Goal: Contribute content: Contribute content

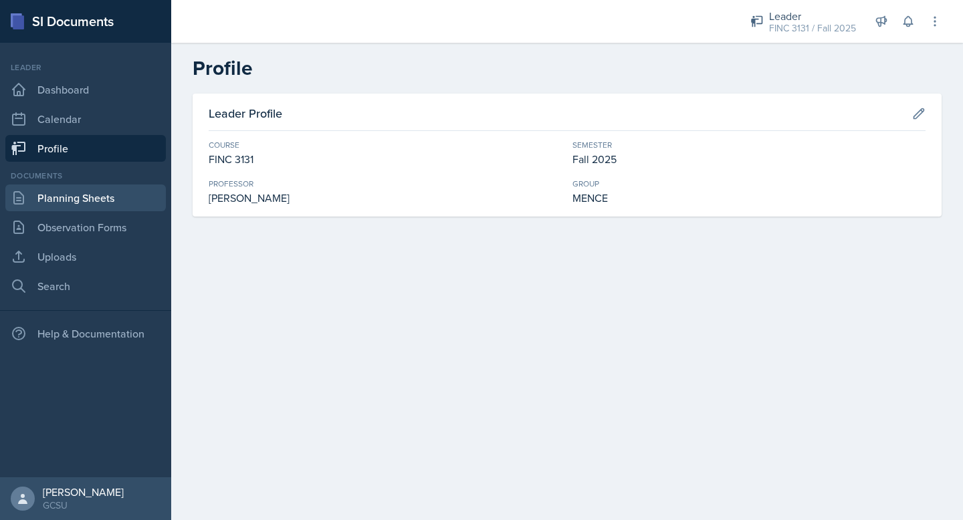
click at [90, 189] on link "Planning Sheets" at bounding box center [85, 198] width 161 height 27
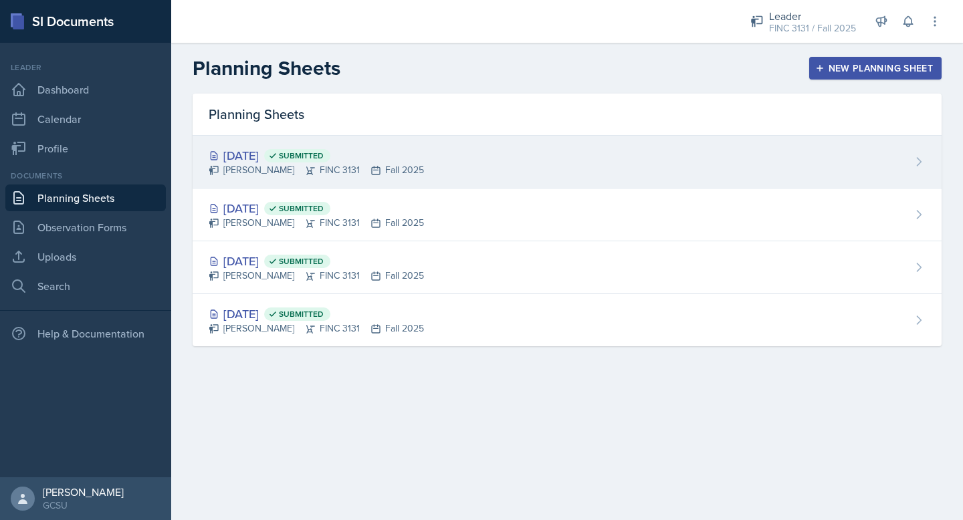
click at [300, 169] on div "[PERSON_NAME] FINC 3131 Fall 2025" at bounding box center [316, 170] width 215 height 14
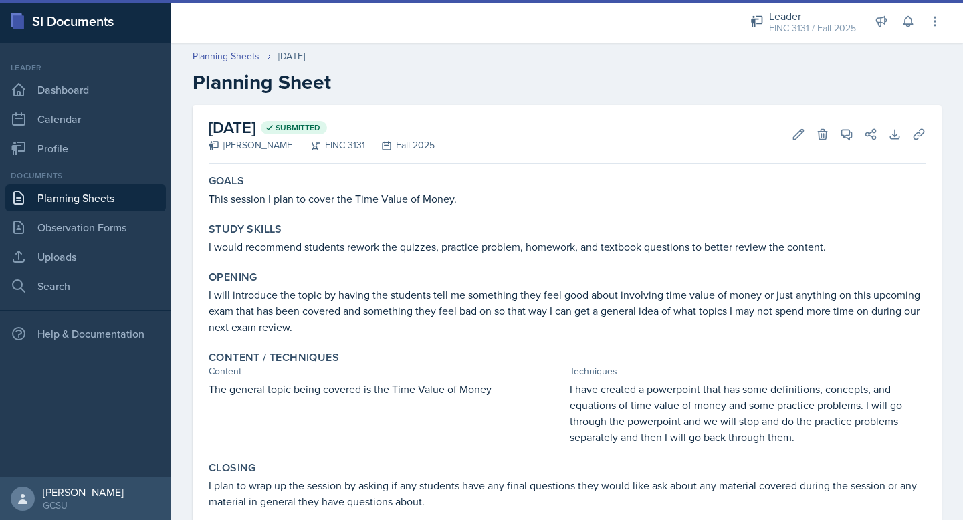
scroll to position [75, 0]
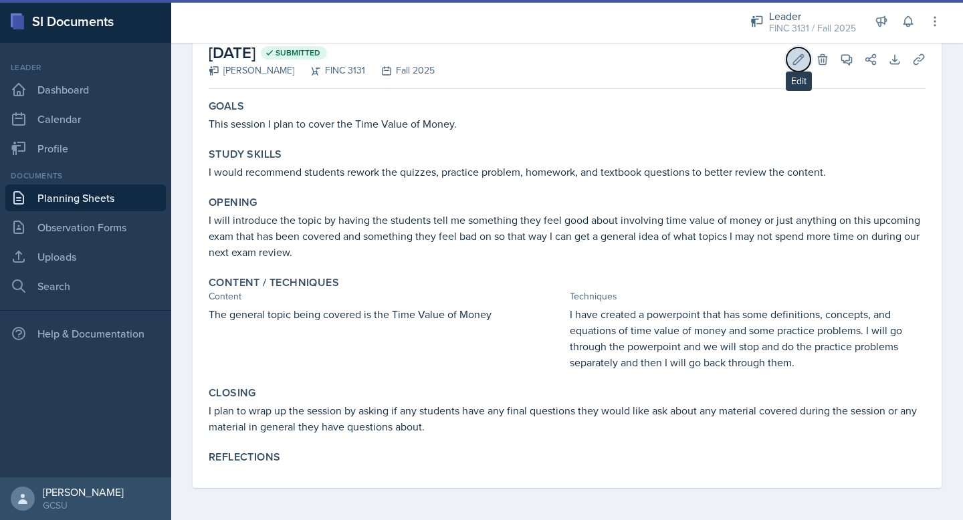
click at [790, 63] on button "Edit" at bounding box center [798, 59] width 24 height 24
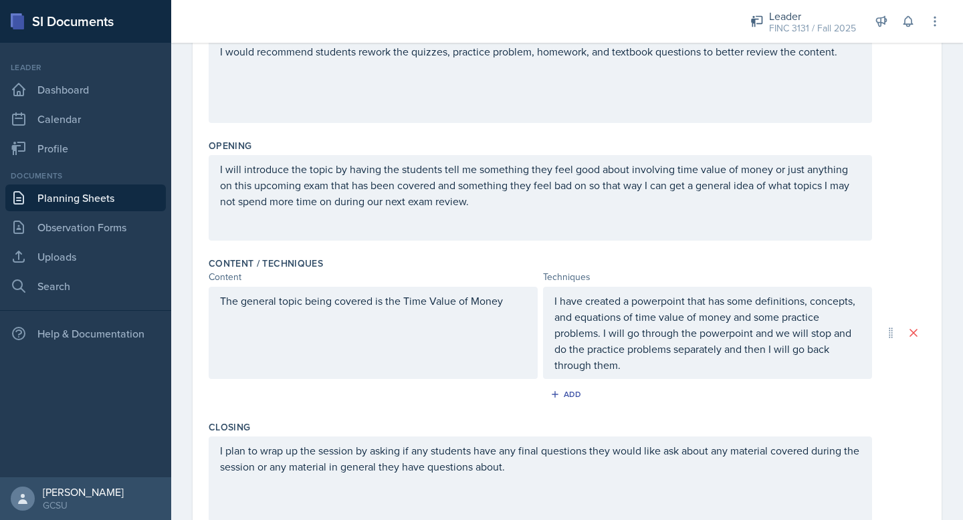
scroll to position [394, 0]
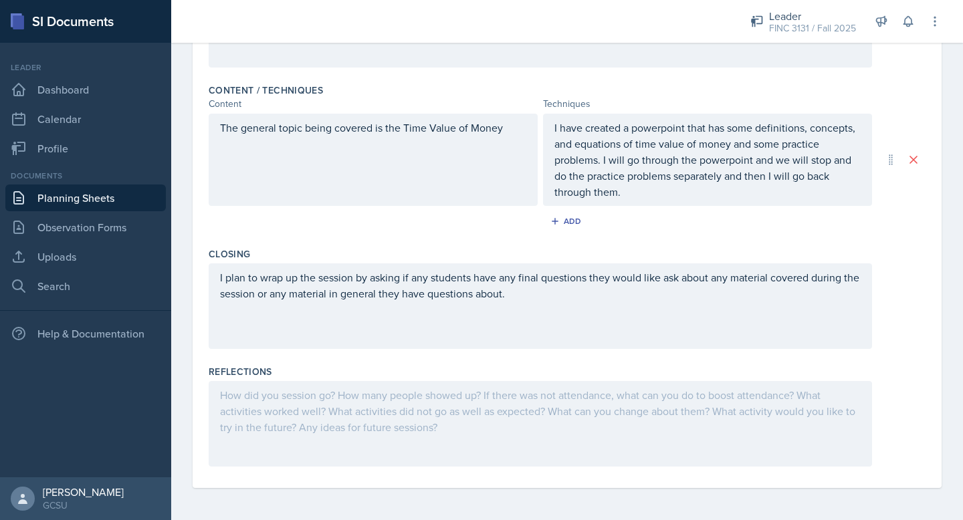
click at [424, 385] on div at bounding box center [540, 424] width 663 height 86
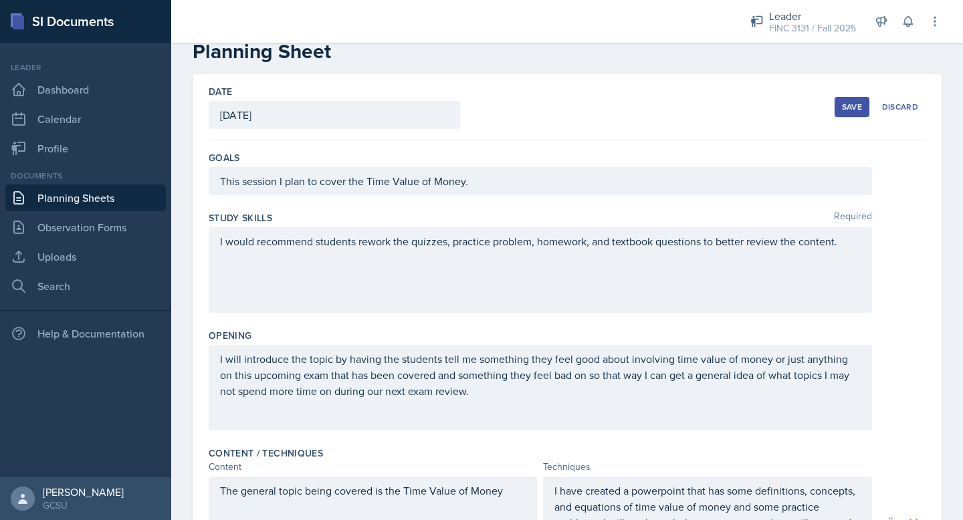
scroll to position [0, 0]
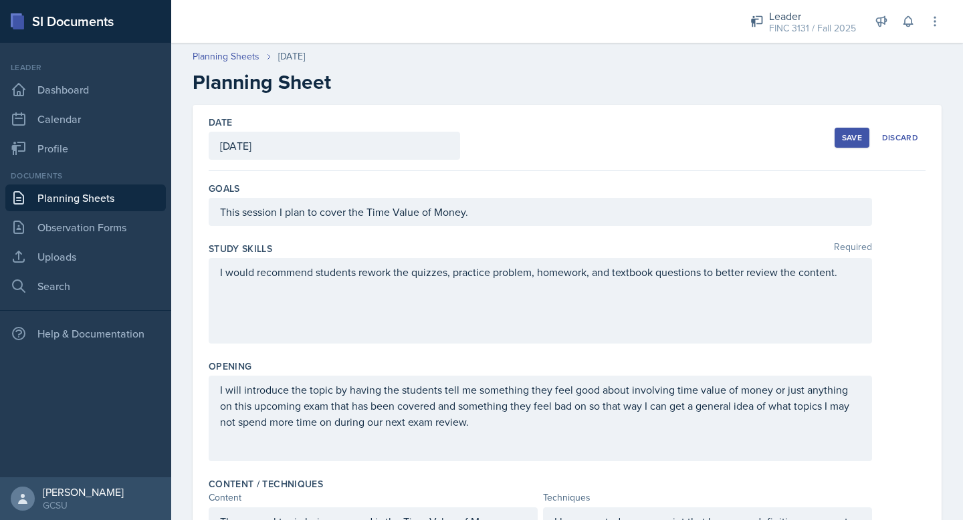
click at [844, 138] on div "Save" at bounding box center [852, 137] width 20 height 11
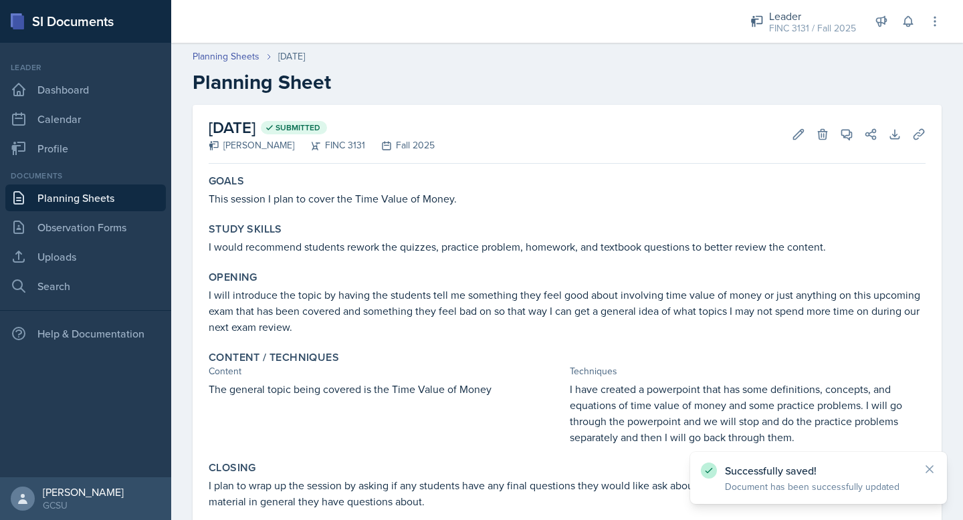
click at [98, 204] on link "Planning Sheets" at bounding box center [85, 198] width 161 height 27
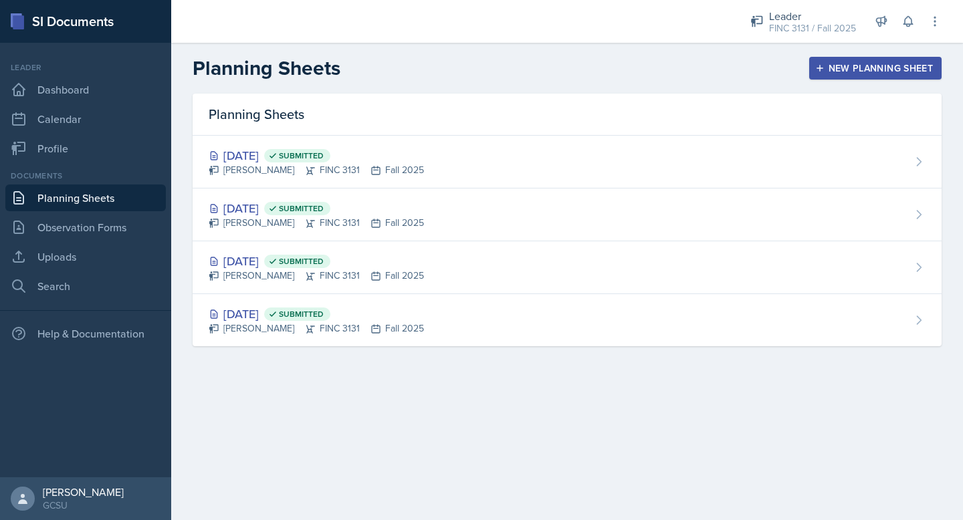
click at [828, 74] on div "New Planning Sheet" at bounding box center [875, 68] width 115 height 11
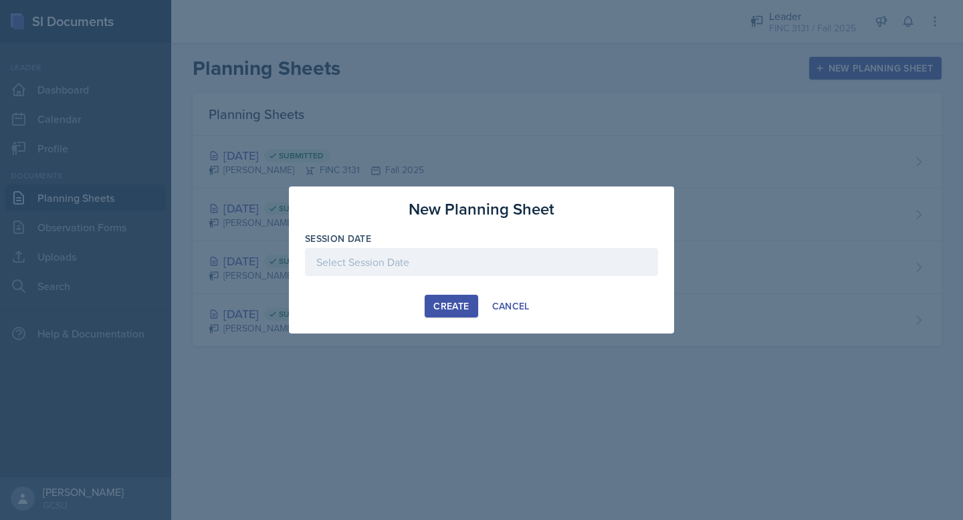
click at [498, 268] on div at bounding box center [481, 262] width 353 height 28
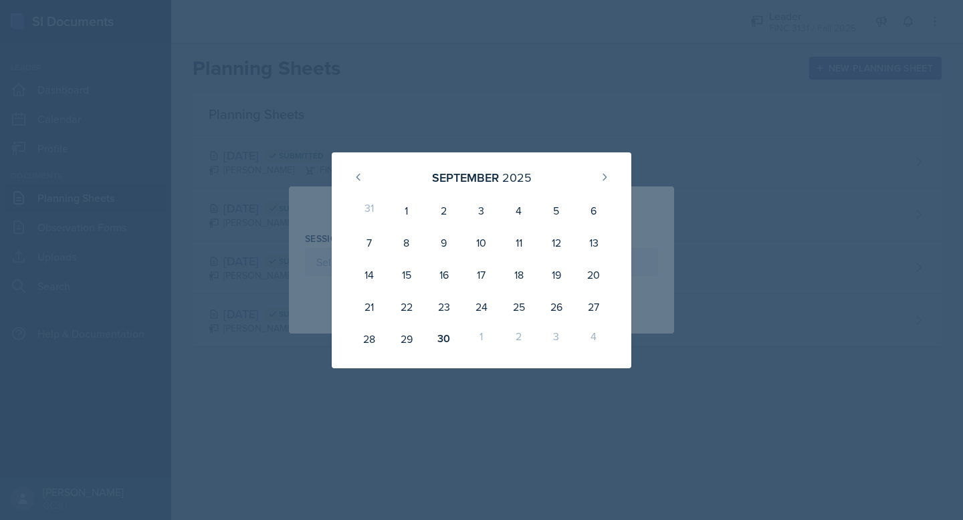
click at [481, 339] on div "1" at bounding box center [481, 339] width 37 height 32
click at [607, 182] on icon at bounding box center [604, 177] width 11 height 11
click at [476, 203] on div "1" at bounding box center [481, 211] width 37 height 32
type input "[DATE]"
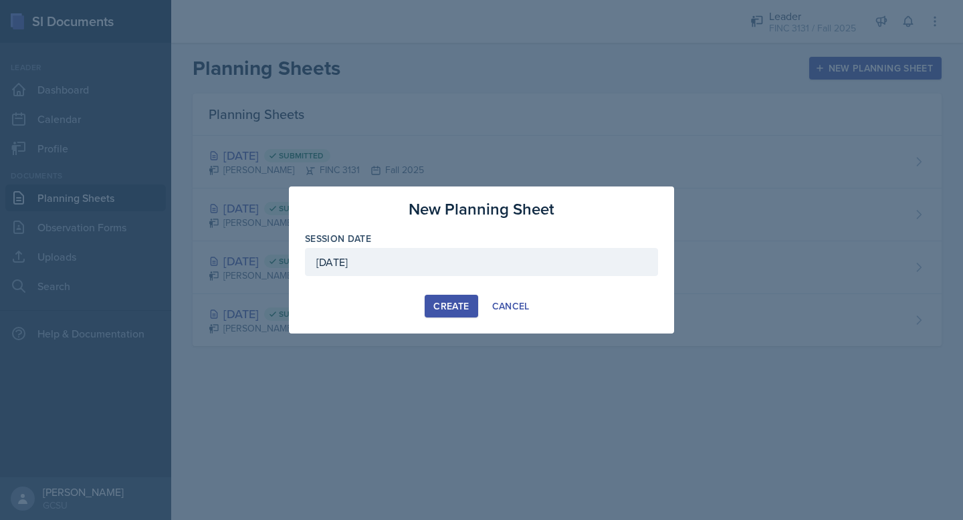
click at [460, 308] on div "Create" at bounding box center [450, 306] width 35 height 11
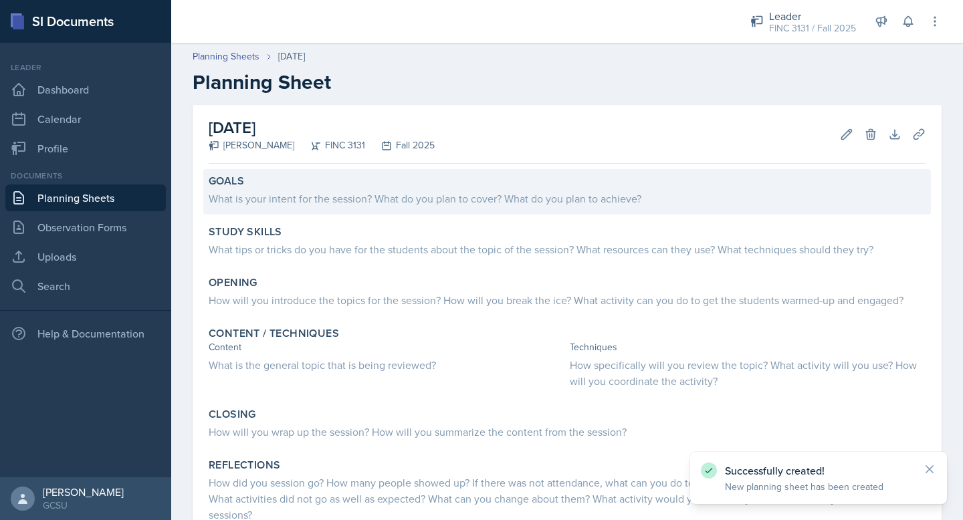
click at [365, 197] on div "What is your intent for the session? What do you plan to cover? What do you pla…" at bounding box center [567, 199] width 717 height 16
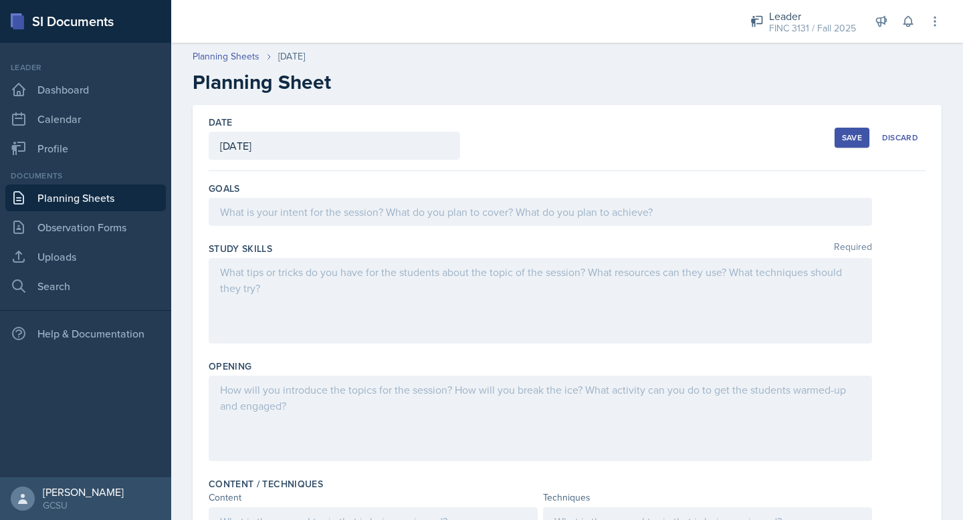
click at [397, 220] on div at bounding box center [540, 212] width 663 height 28
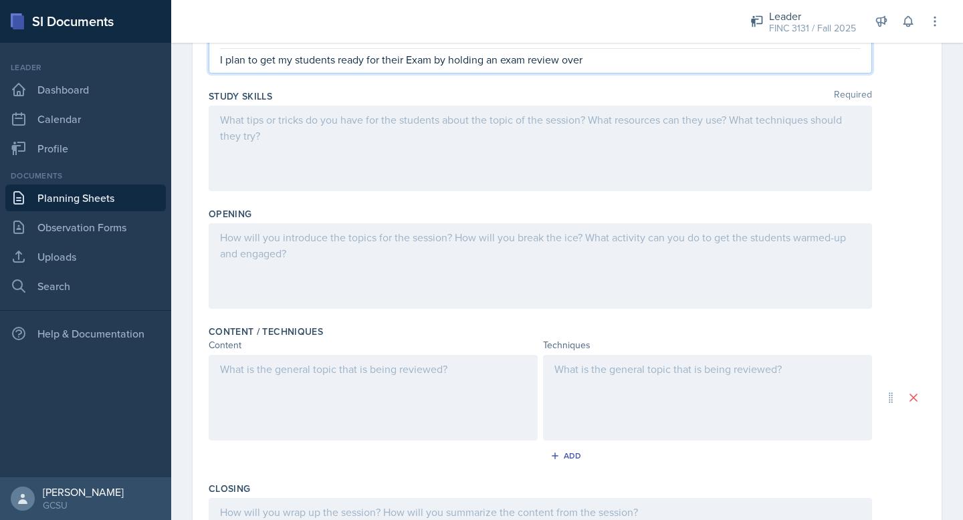
click at [592, 129] on div at bounding box center [540, 149] width 663 height 86
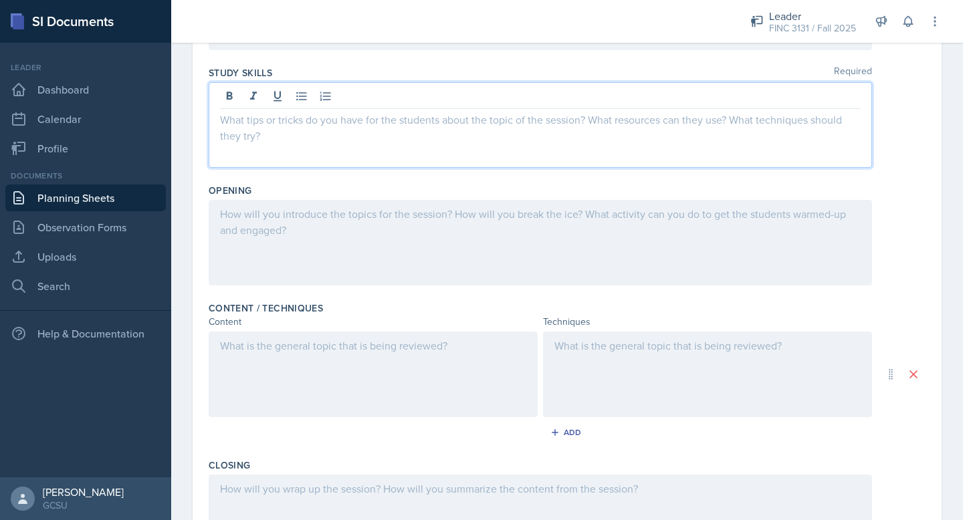
scroll to position [176, 0]
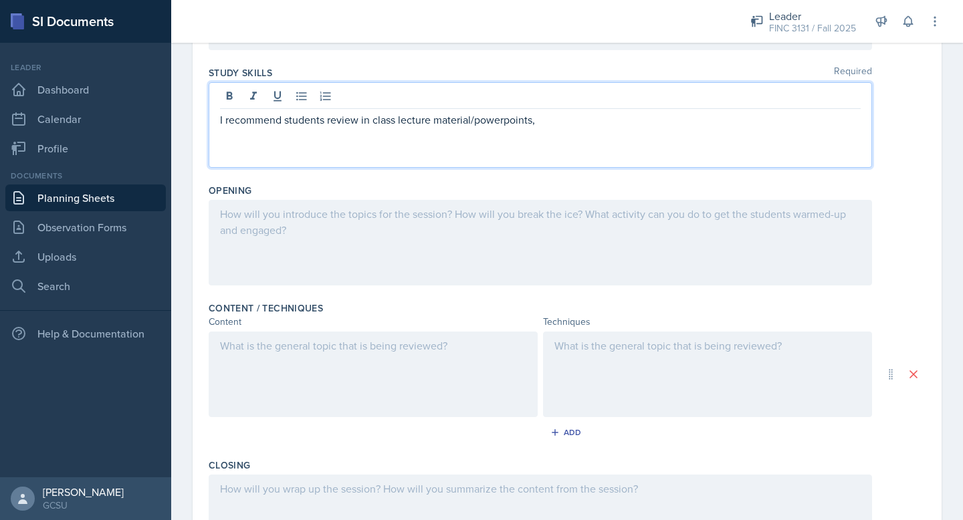
click at [495, 123] on p "I recommend students review in class lecture material/powerpoints," at bounding box center [540, 120] width 641 height 16
click at [501, 120] on p "I recommend students review in class lecture material/powerpoints," at bounding box center [540, 120] width 641 height 16
click at [502, 120] on p "I recommend students review in class lecture material/powerpoints," at bounding box center [540, 120] width 641 height 16
click at [552, 116] on p "I recommend students review in class lecture material/power points," at bounding box center [540, 120] width 641 height 16
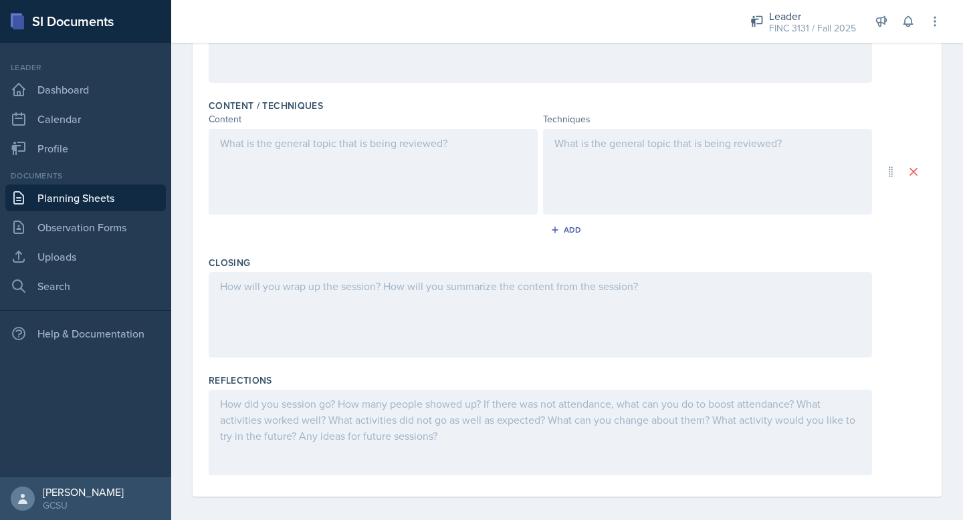
scroll to position [380, 0]
click at [409, 162] on div at bounding box center [373, 171] width 329 height 86
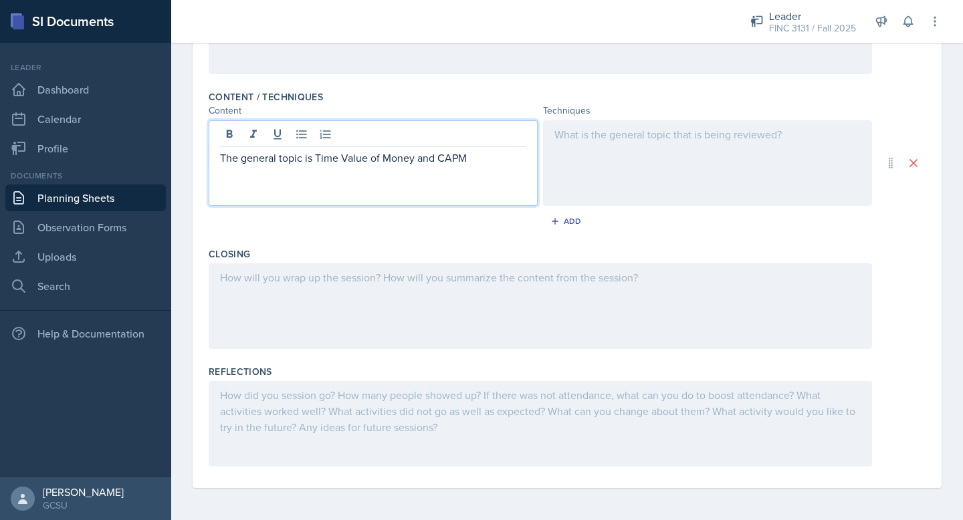
click at [435, 163] on p "The general topic is Time Value of Money and CAPM" at bounding box center [373, 158] width 306 height 16
click at [304, 176] on p "The general topic is Time Value of Money and Financial Markets CAPM" at bounding box center [373, 166] width 306 height 32
click at [575, 159] on div at bounding box center [707, 163] width 329 height 86
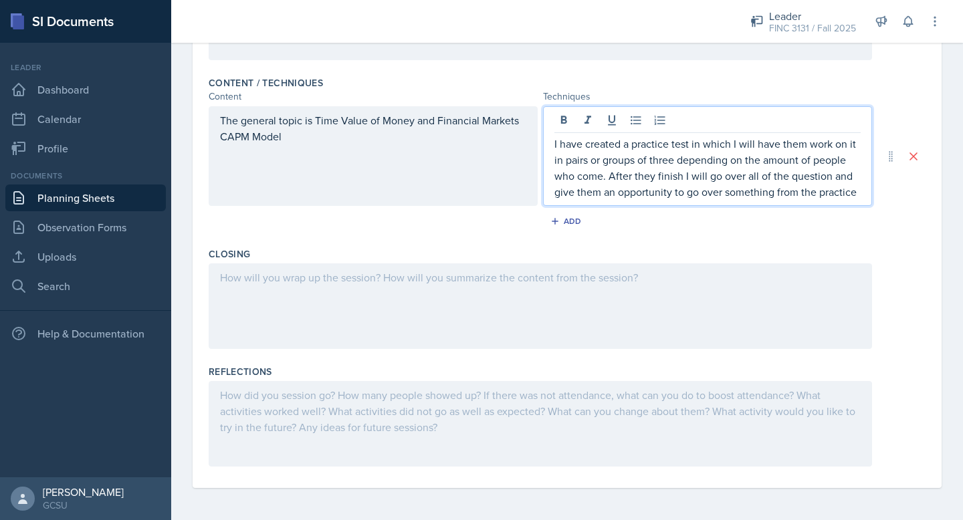
scroll to position [411, 0]
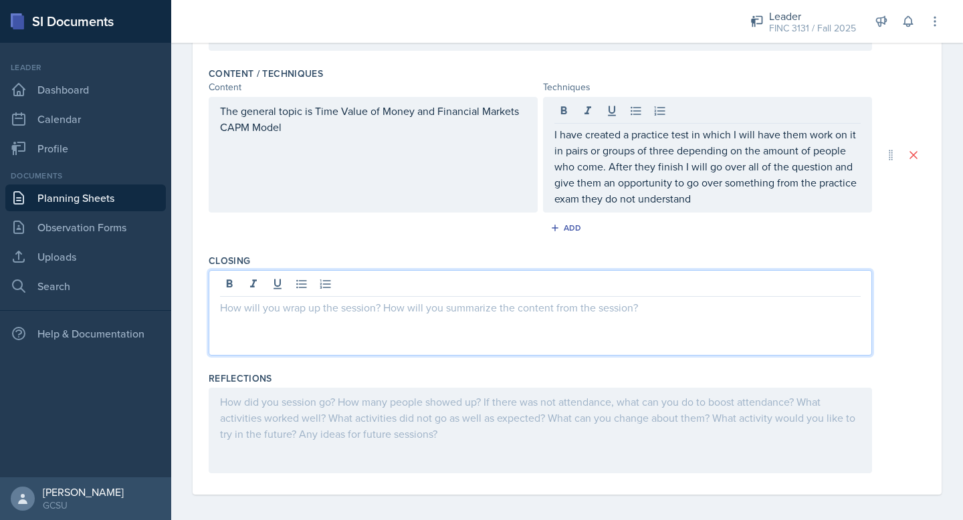
click at [385, 290] on div at bounding box center [540, 313] width 663 height 86
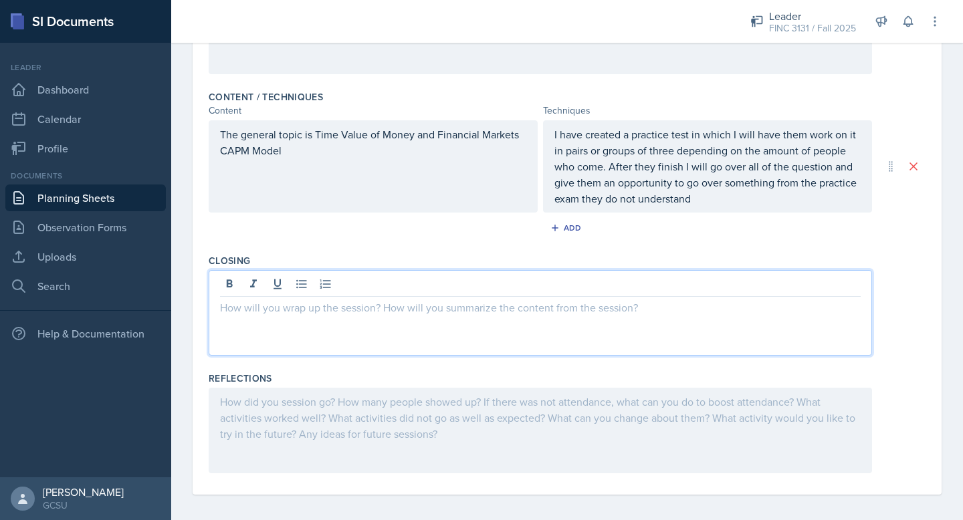
scroll to position [394, 0]
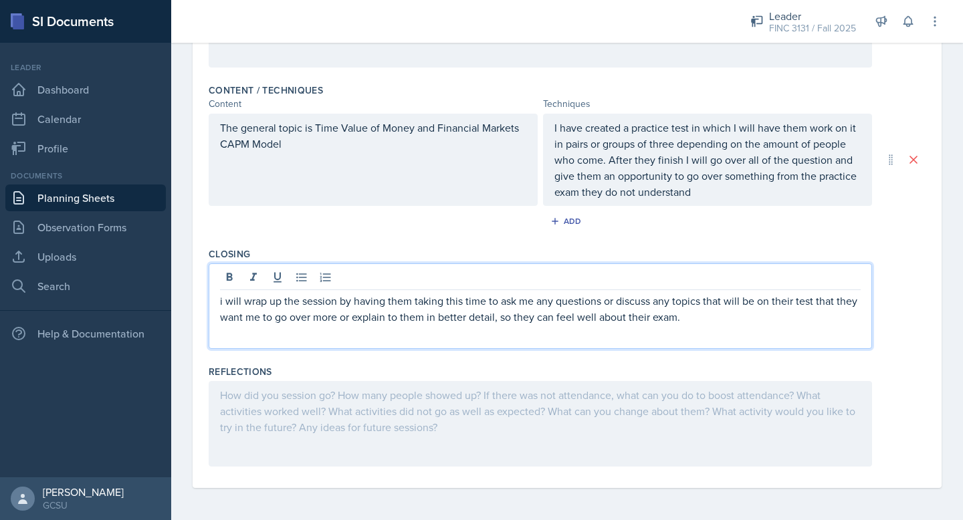
click at [225, 301] on p "i will wrap up the session by having them taking this time to ask me any questi…" at bounding box center [540, 309] width 641 height 32
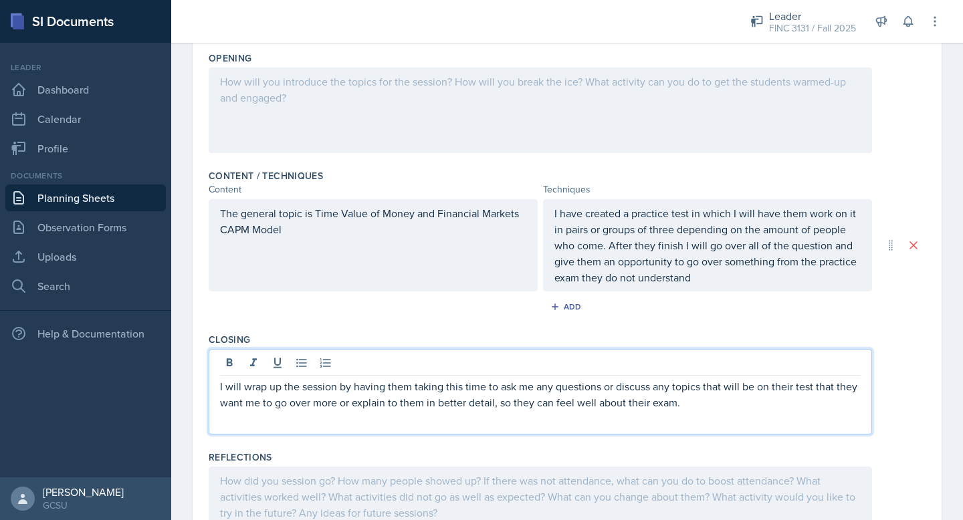
scroll to position [312, 0]
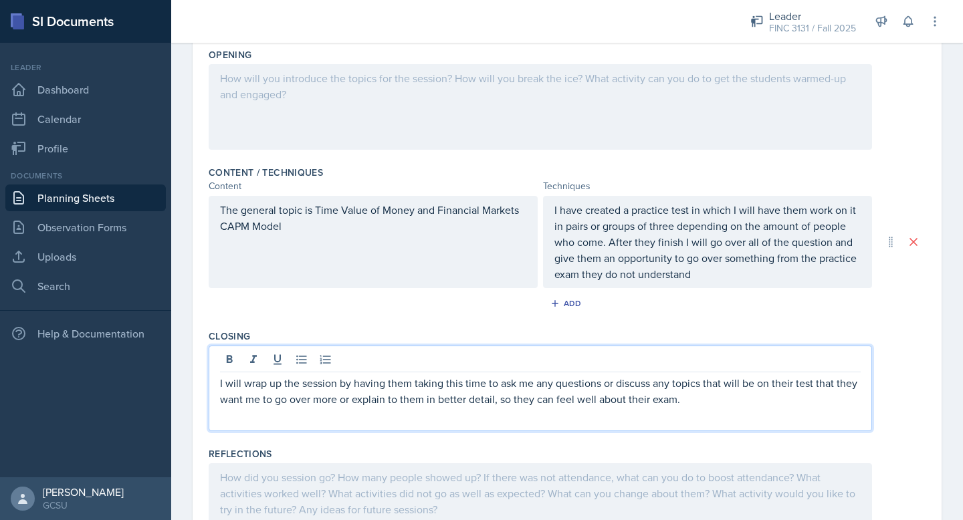
click at [420, 106] on div at bounding box center [540, 107] width 663 height 86
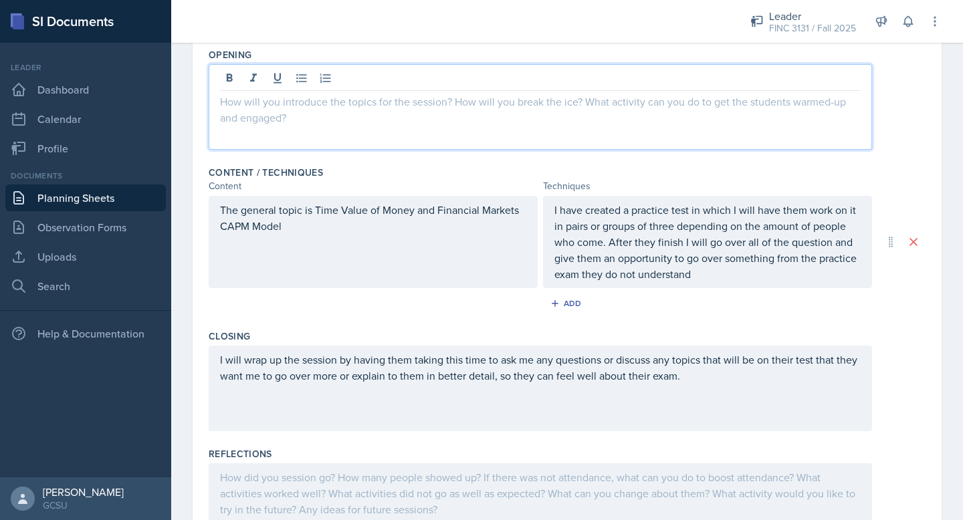
scroll to position [335, 0]
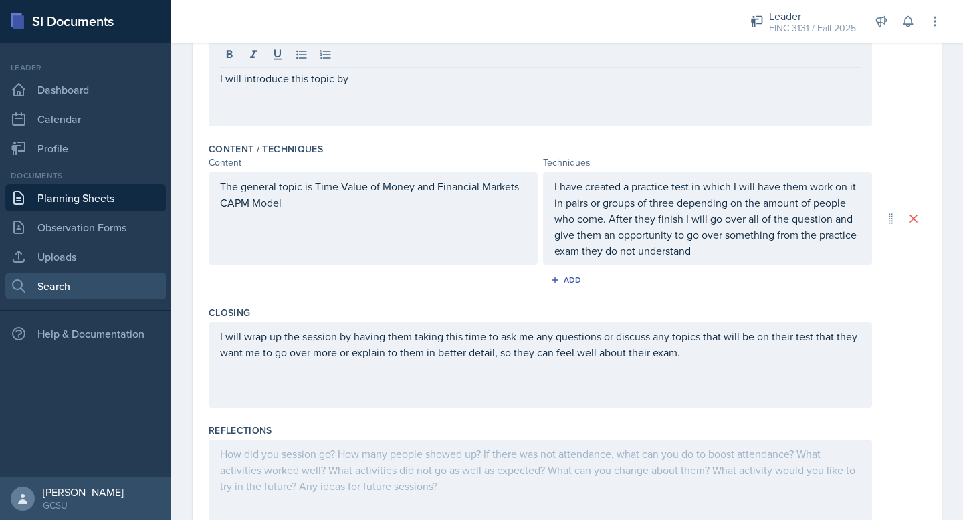
click at [76, 295] on link "Search" at bounding box center [85, 286] width 161 height 27
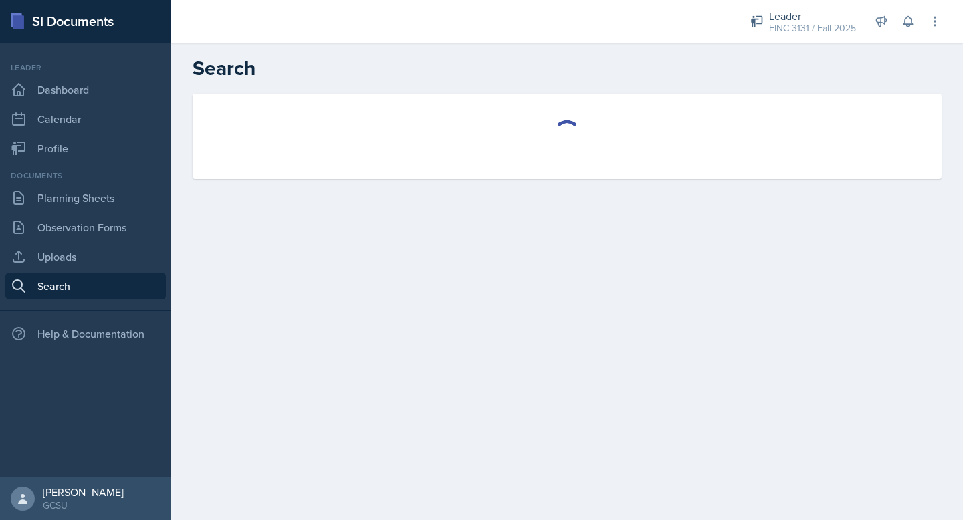
select select "all"
select select "1"
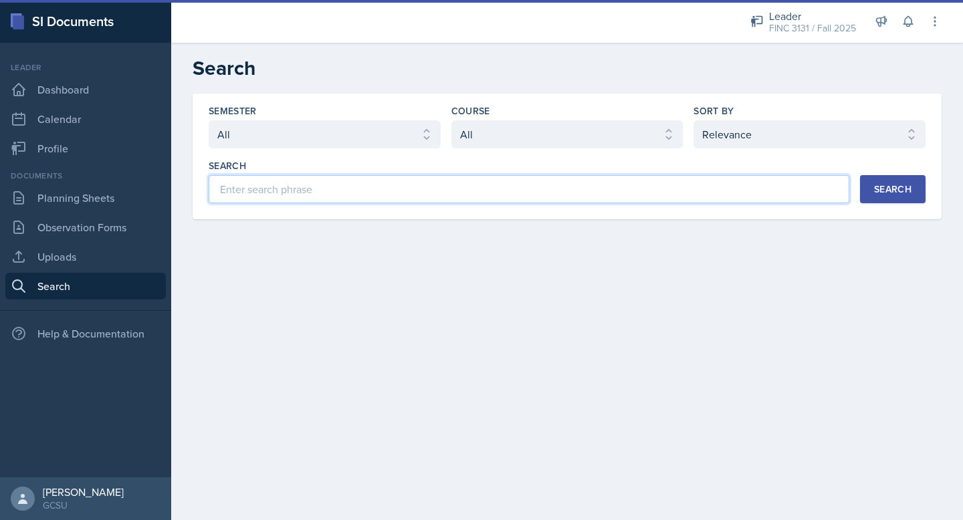
click at [374, 194] on input at bounding box center [529, 189] width 641 height 28
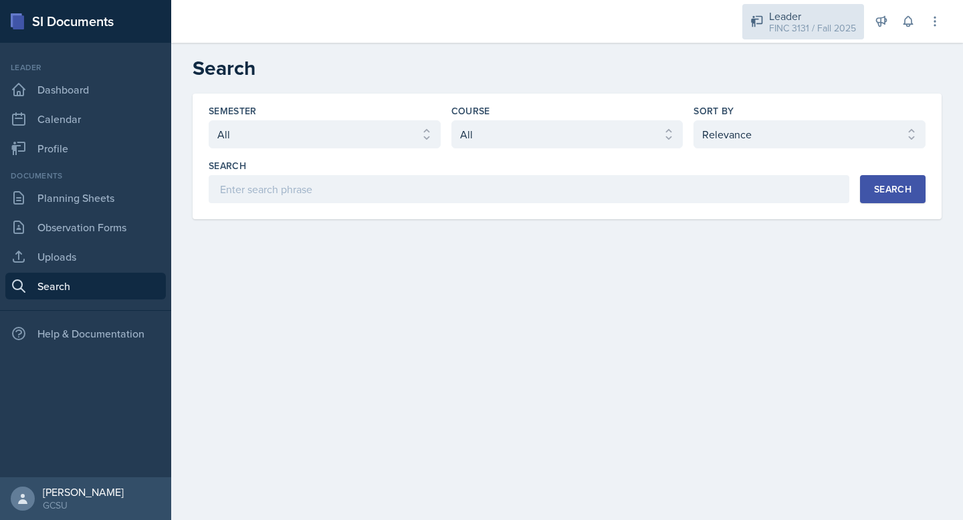
click at [821, 25] on div "FINC 3131 / Fall 2025" at bounding box center [812, 28] width 87 height 14
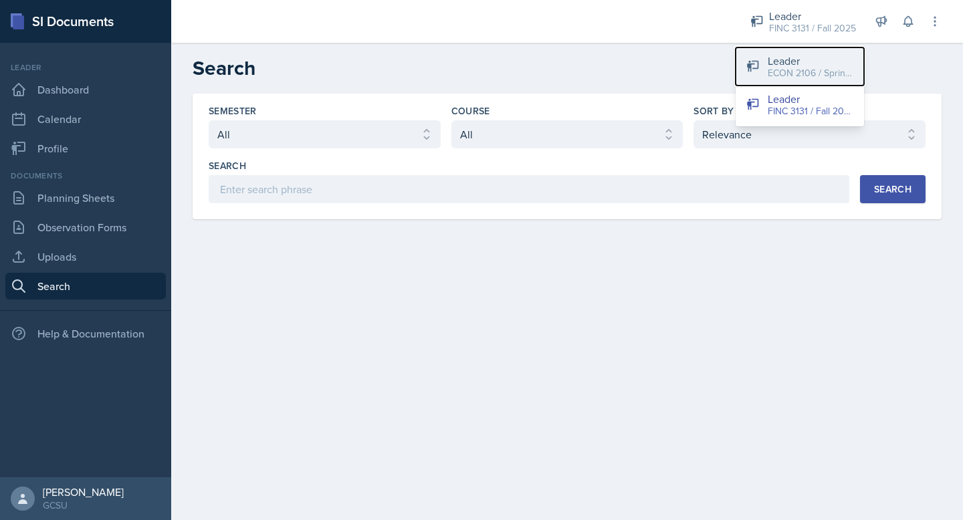
click at [805, 76] on div "ECON 2106 / Spring 2025" at bounding box center [811, 73] width 86 height 14
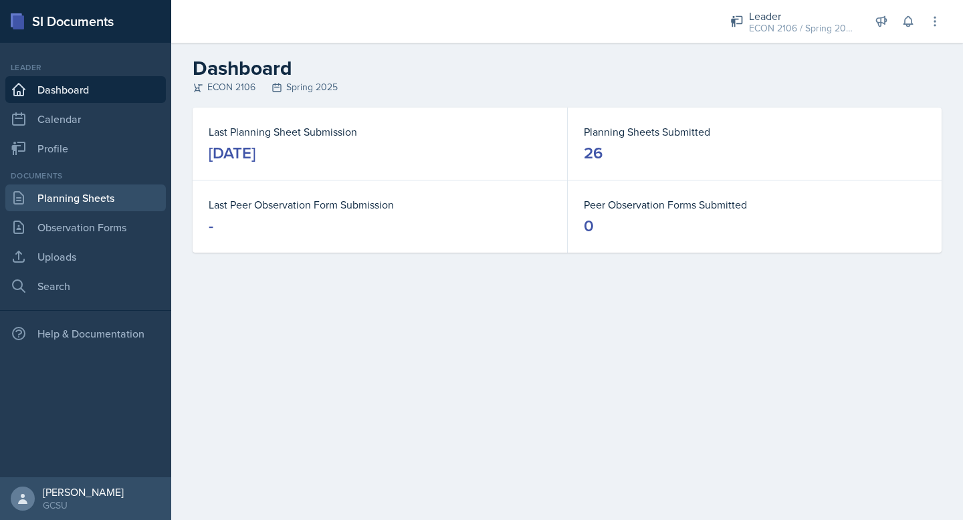
click at [82, 199] on link "Planning Sheets" at bounding box center [85, 198] width 161 height 27
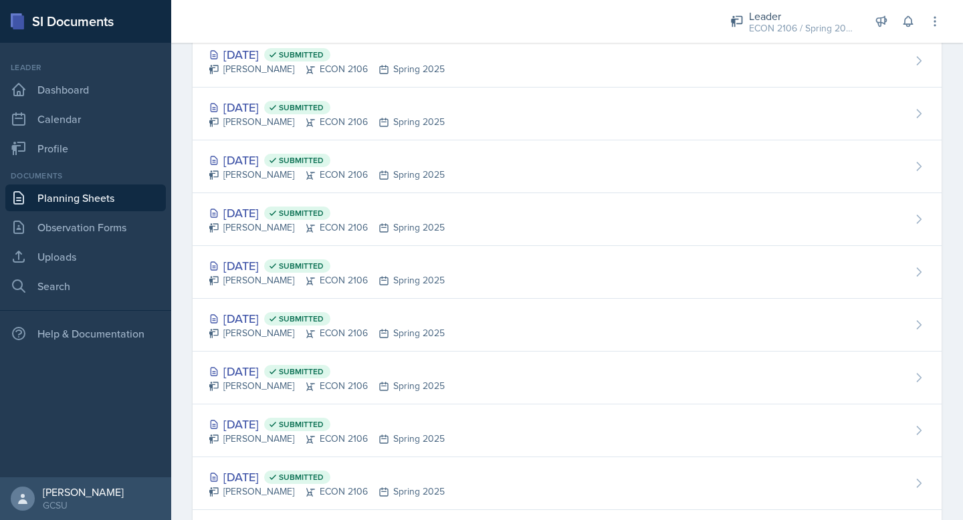
scroll to position [358, 0]
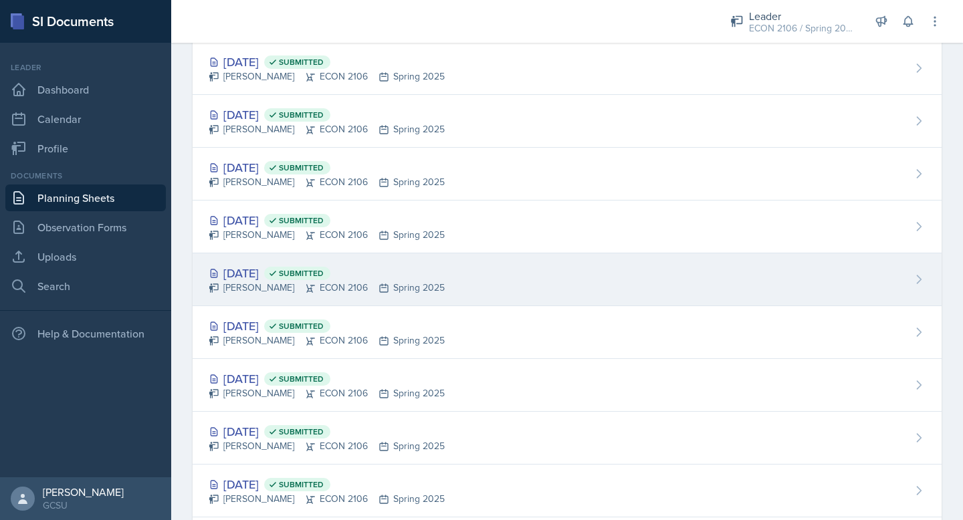
click at [243, 269] on div "[DATE] Submitted" at bounding box center [327, 273] width 236 height 18
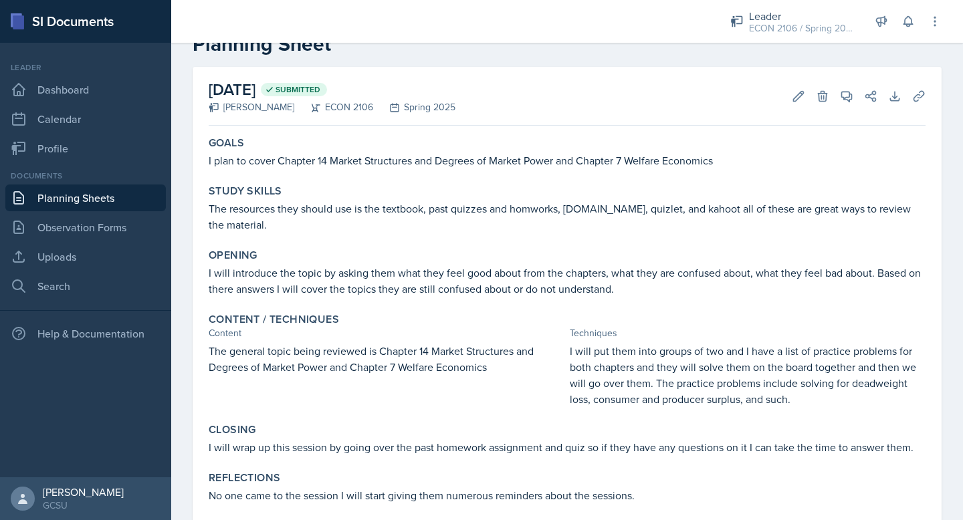
scroll to position [41, 0]
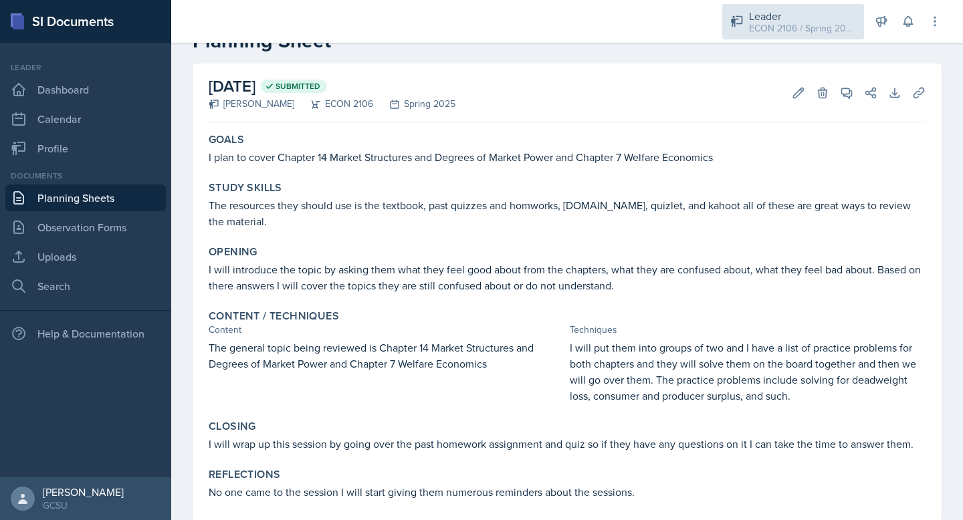
click at [801, 25] on div "ECON 2106 / Spring 2025" at bounding box center [802, 28] width 107 height 14
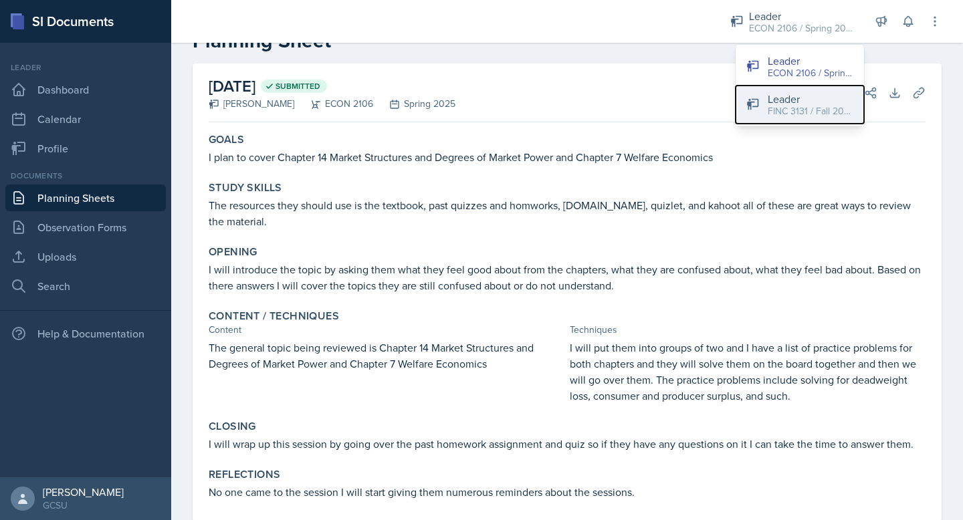
click at [775, 107] on div "FINC 3131 / Fall 2025" at bounding box center [811, 111] width 86 height 14
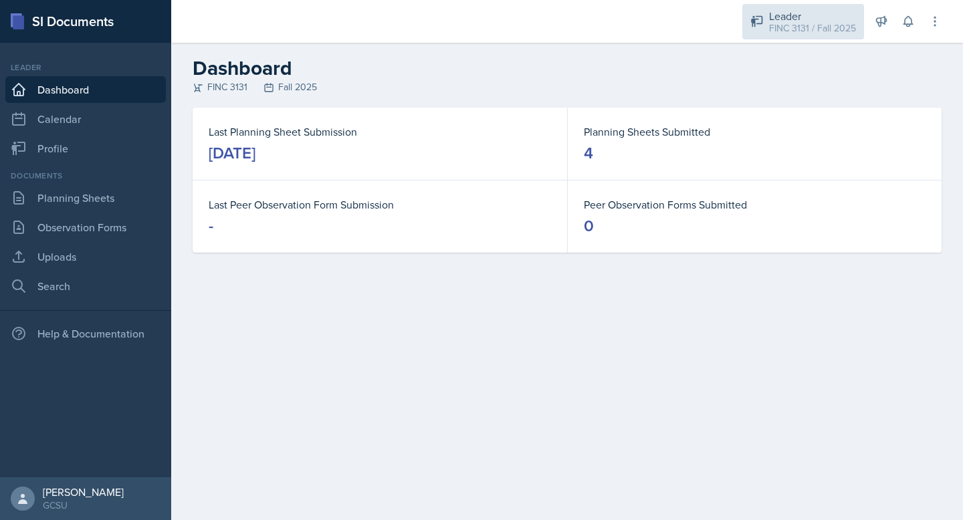
click at [792, 33] on div "FINC 3131 / Fall 2025" at bounding box center [812, 28] width 87 height 14
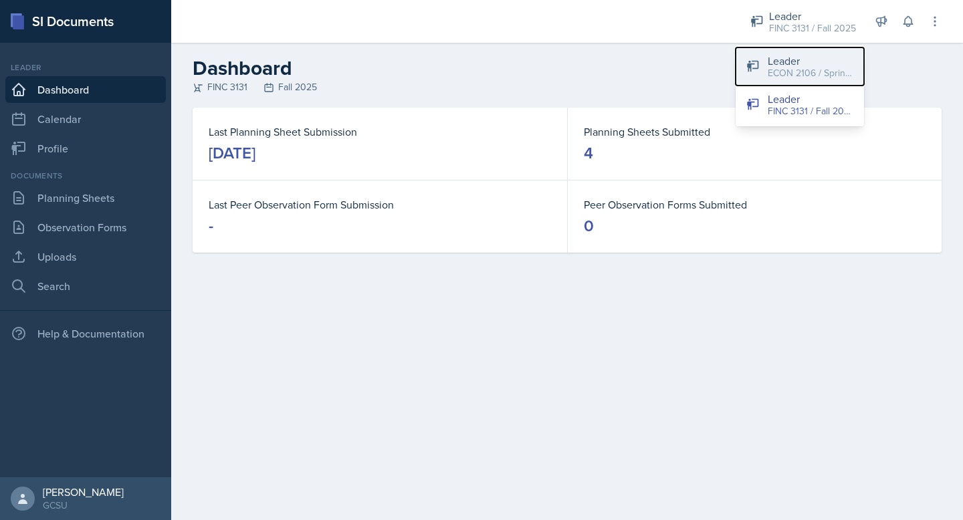
click at [797, 65] on div "Leader" at bounding box center [811, 61] width 86 height 16
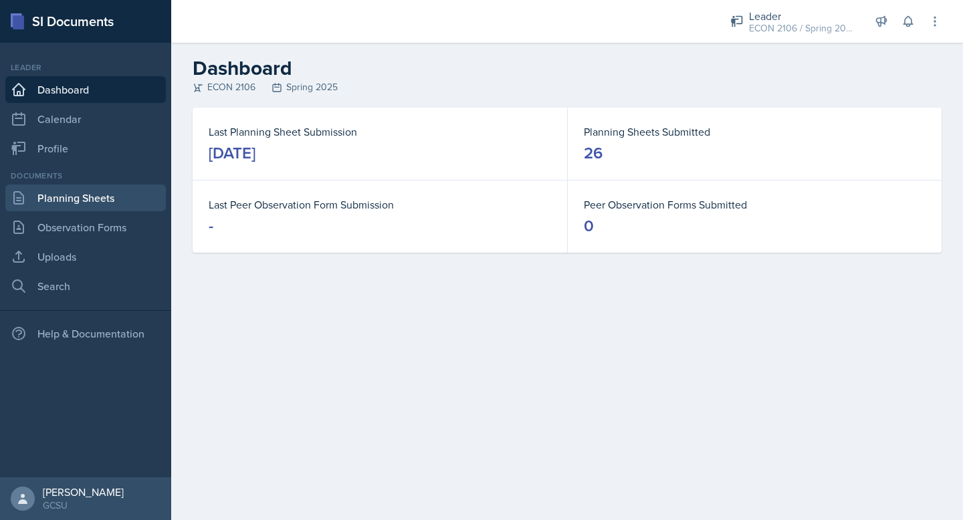
click at [91, 210] on link "Planning Sheets" at bounding box center [85, 198] width 161 height 27
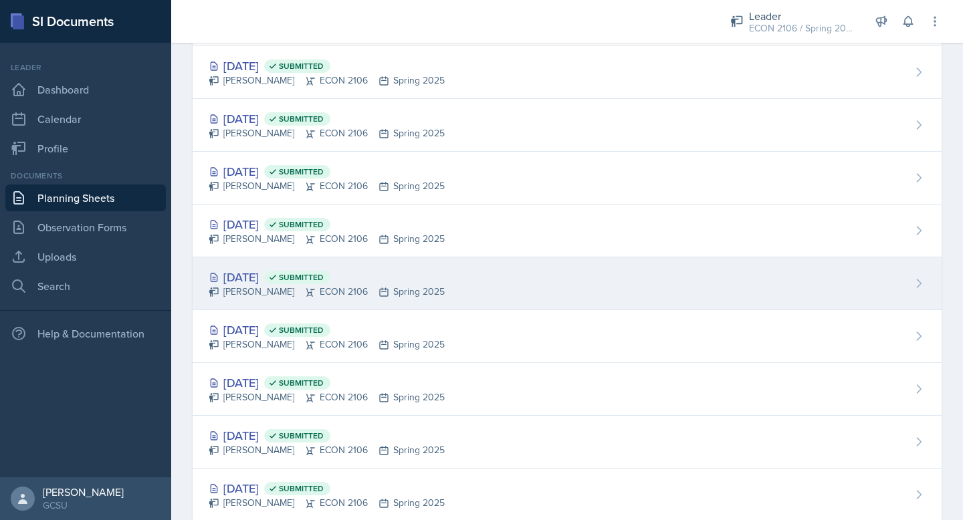
scroll to position [994, 0]
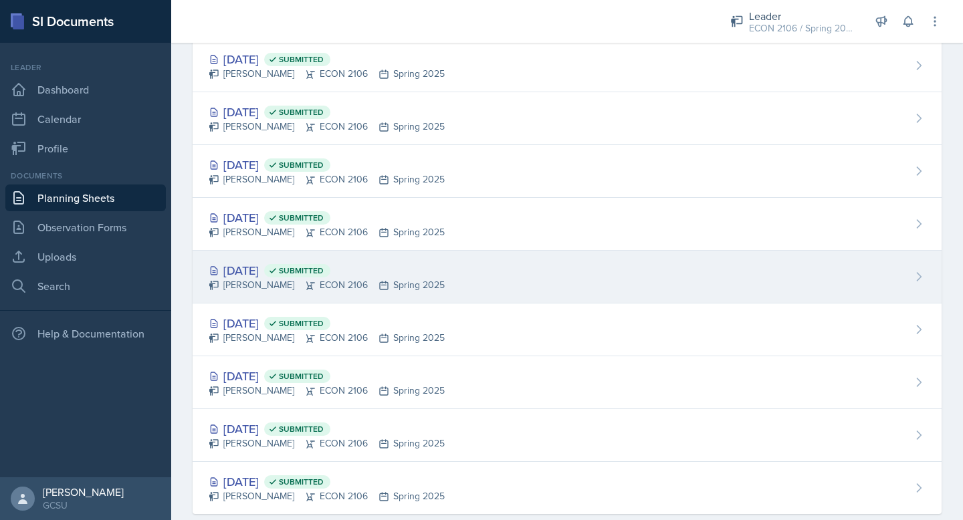
click at [261, 270] on div "[DATE] Submitted" at bounding box center [327, 270] width 236 height 18
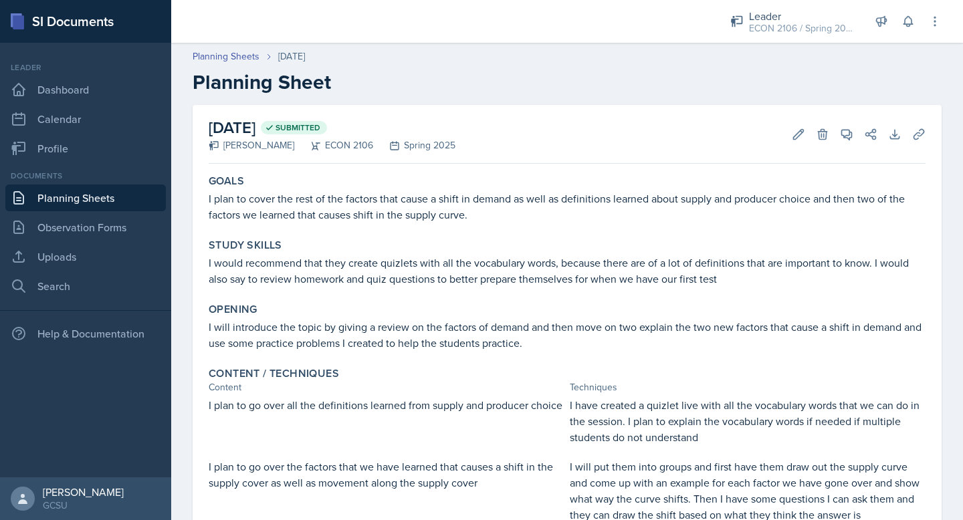
scroll to position [56, 0]
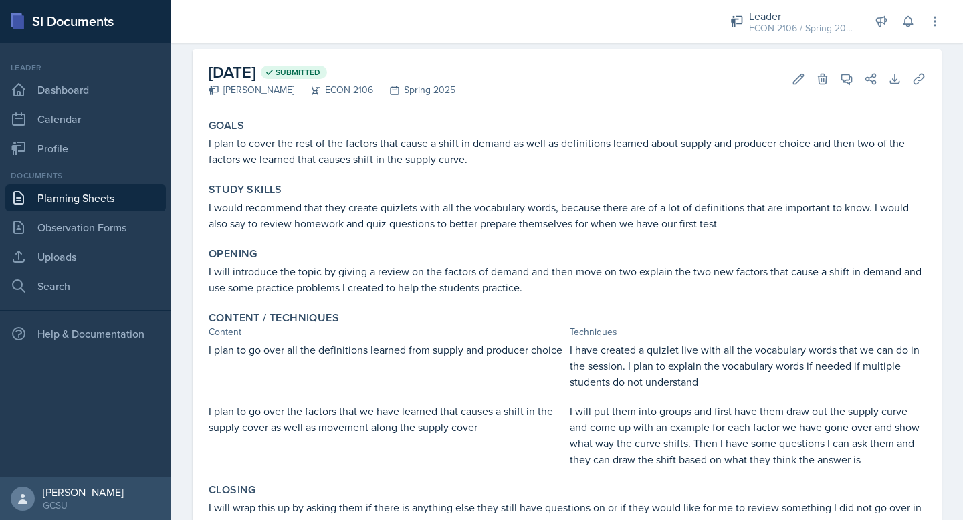
click at [102, 199] on link "Planning Sheets" at bounding box center [85, 198] width 161 height 27
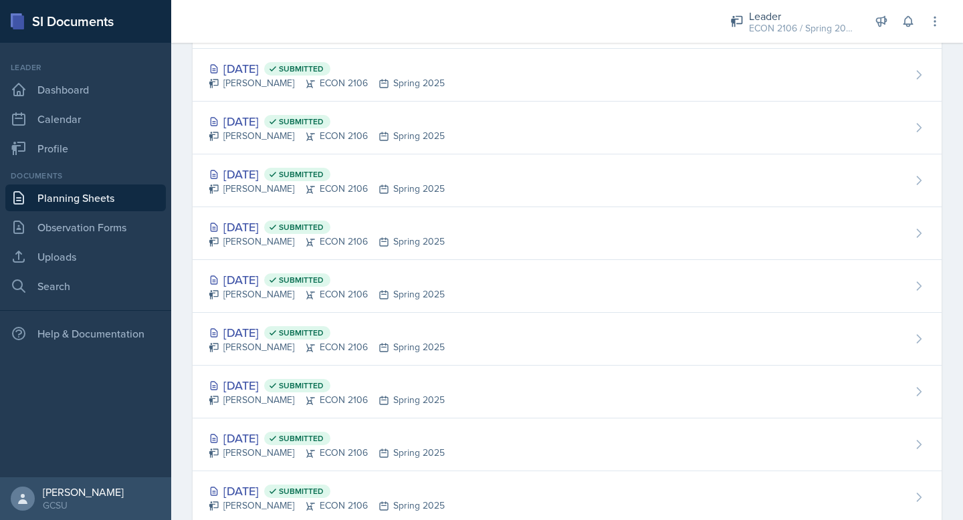
scroll to position [1021, 0]
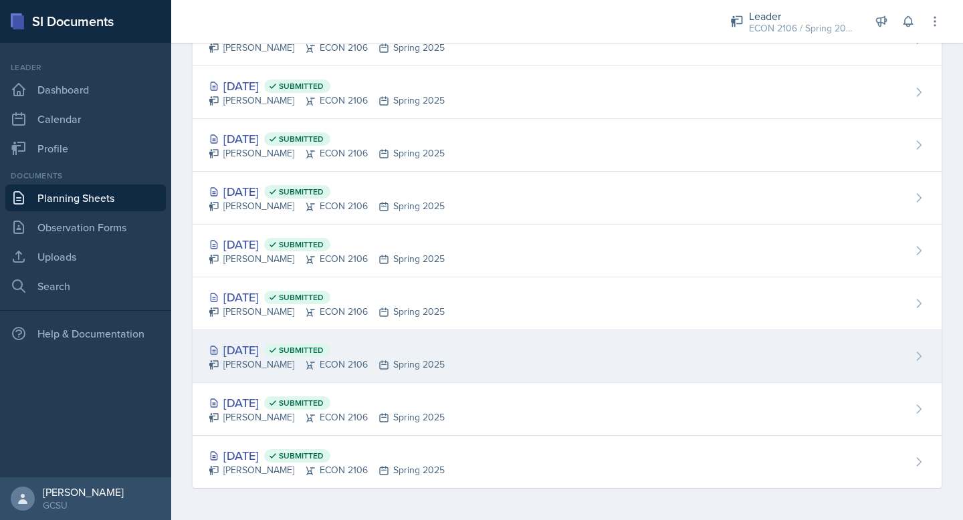
click at [241, 360] on div "[PERSON_NAME] ECON 2106 Spring 2025" at bounding box center [327, 365] width 236 height 14
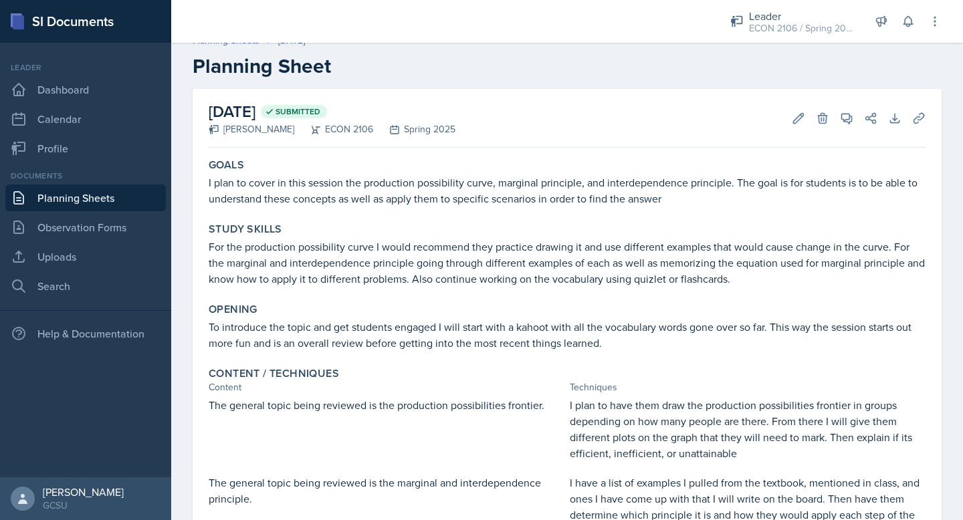
scroll to position [23, 0]
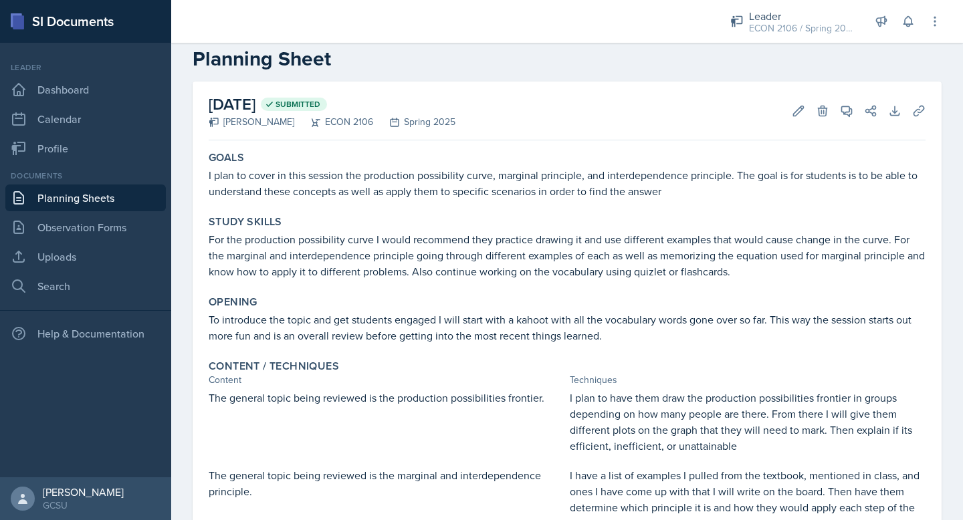
click at [99, 195] on link "Planning Sheets" at bounding box center [85, 198] width 161 height 27
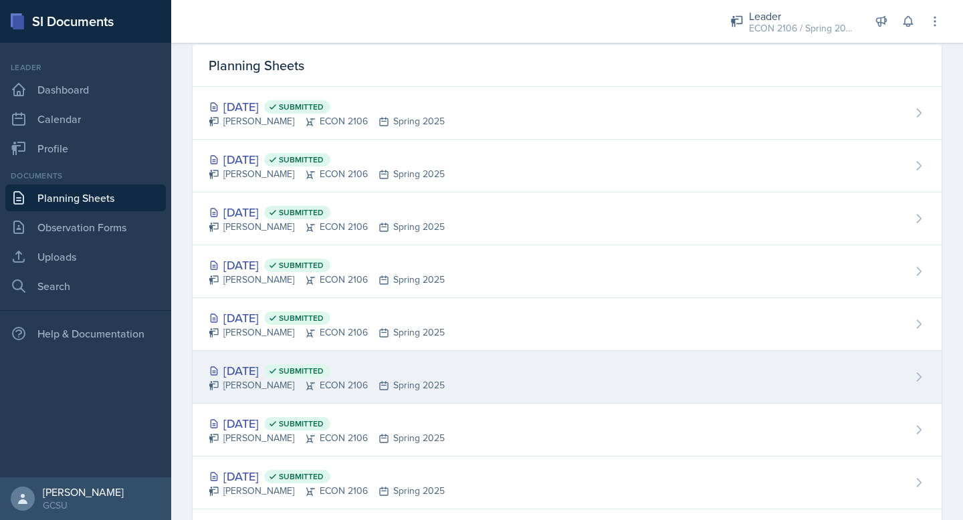
scroll to position [33, 0]
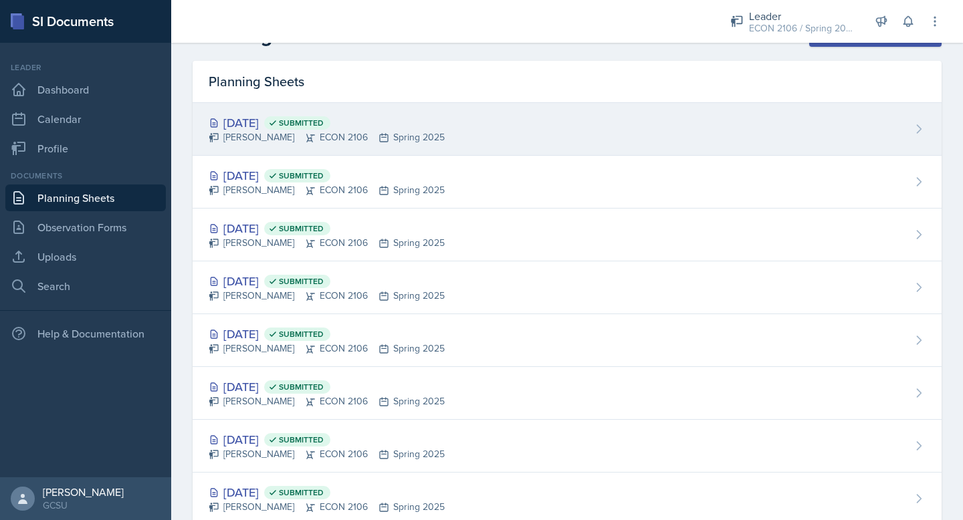
click at [257, 122] on div "[DATE] Submitted" at bounding box center [327, 123] width 236 height 18
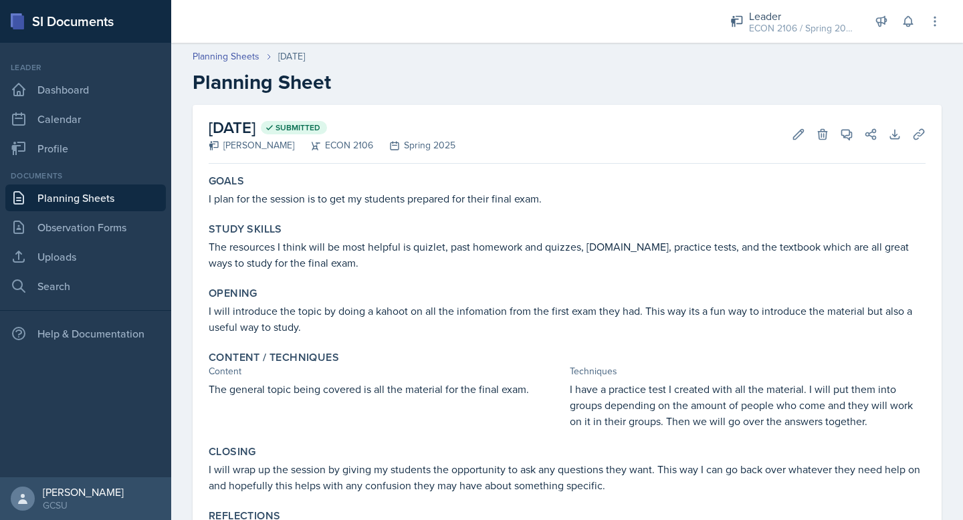
click at [100, 185] on link "Planning Sheets" at bounding box center [85, 198] width 161 height 27
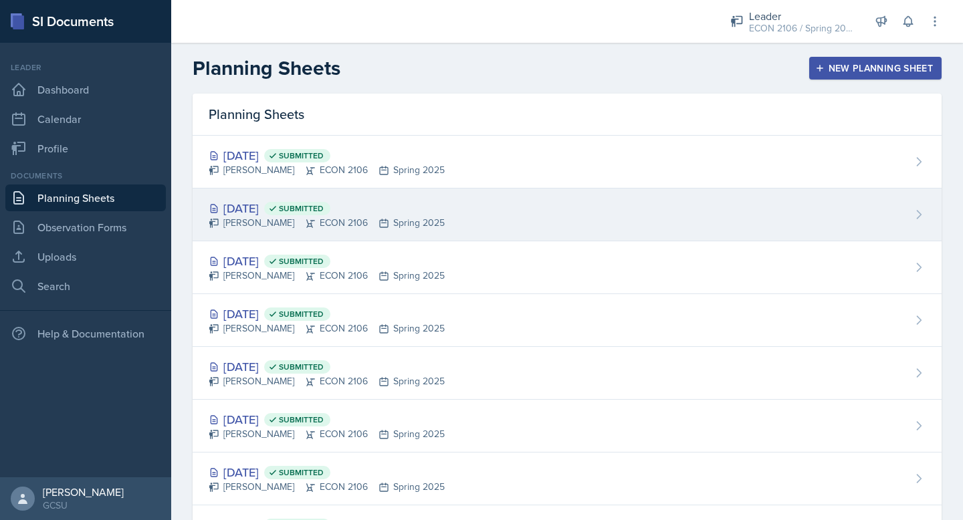
click at [266, 216] on div "[PERSON_NAME] ECON 2106 Spring 2025" at bounding box center [327, 223] width 236 height 14
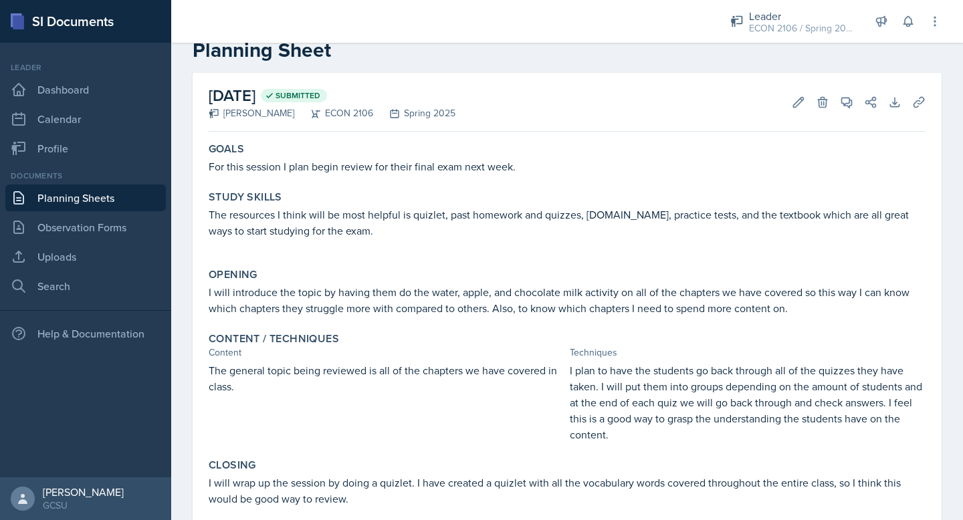
scroll to position [43, 0]
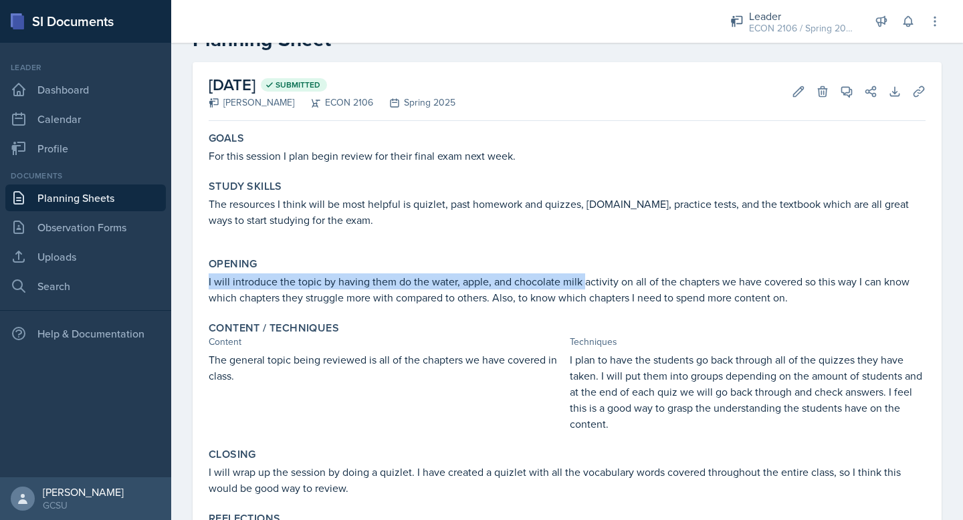
drag, startPoint x: 209, startPoint y: 278, endPoint x: 584, endPoint y: 282, distance: 375.2
click at [584, 282] on p "I will introduce the topic by having them do the water, apple, and chocolate mi…" at bounding box center [567, 290] width 717 height 32
drag, startPoint x: 615, startPoint y: 285, endPoint x: 208, endPoint y: 284, distance: 406.6
click at [208, 284] on div "Opening I will introduce the topic by having them do the water, apple, and choc…" at bounding box center [567, 281] width 728 height 59
copy p "I will introduce the topic by having them do the water, apple, and chocolate mi…"
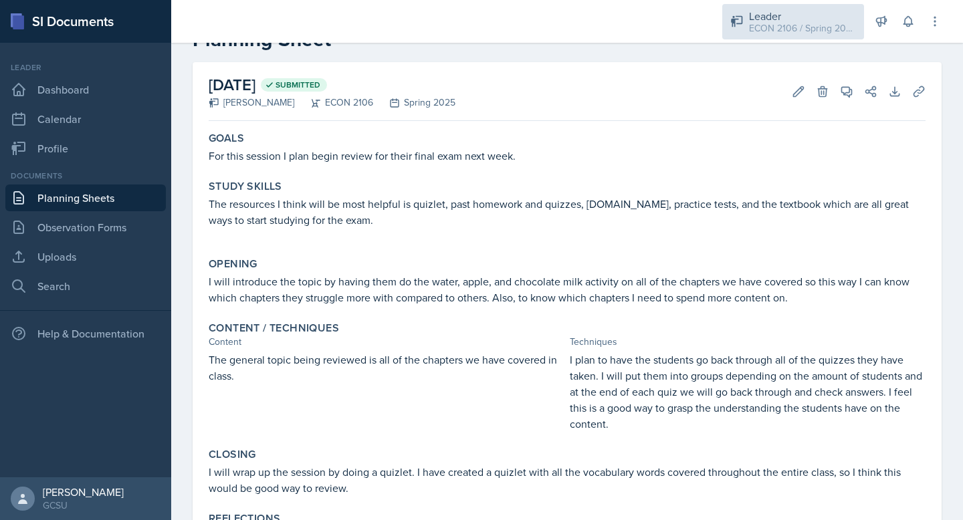
click at [736, 30] on div "Leader ECON 2106 / Spring 2025" at bounding box center [793, 21] width 142 height 35
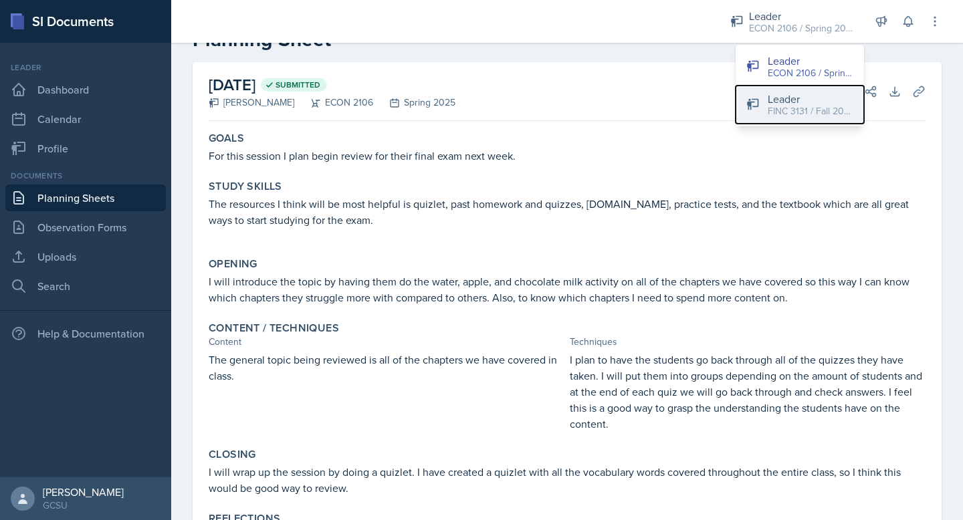
click at [760, 108] on button "Leader FINC 3131 / Fall 2025" at bounding box center [800, 105] width 128 height 38
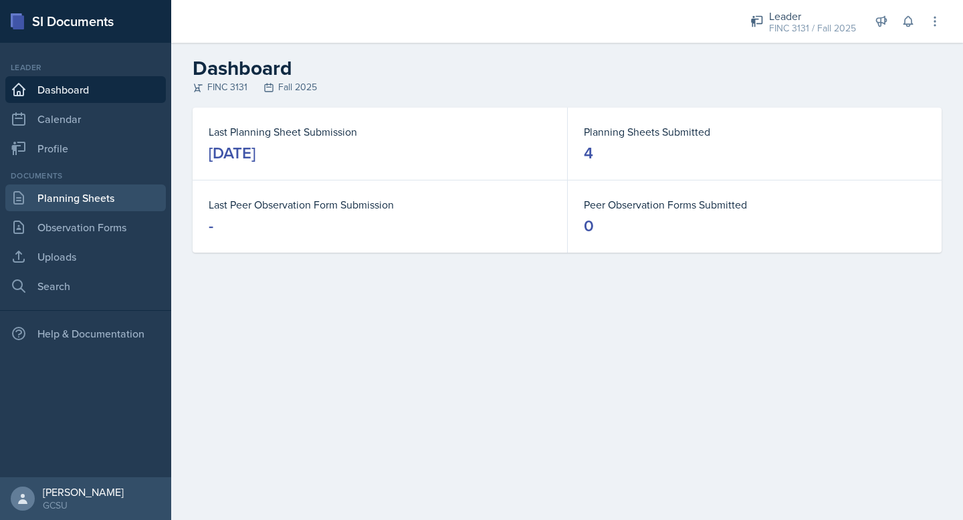
click at [94, 198] on link "Planning Sheets" at bounding box center [85, 198] width 161 height 27
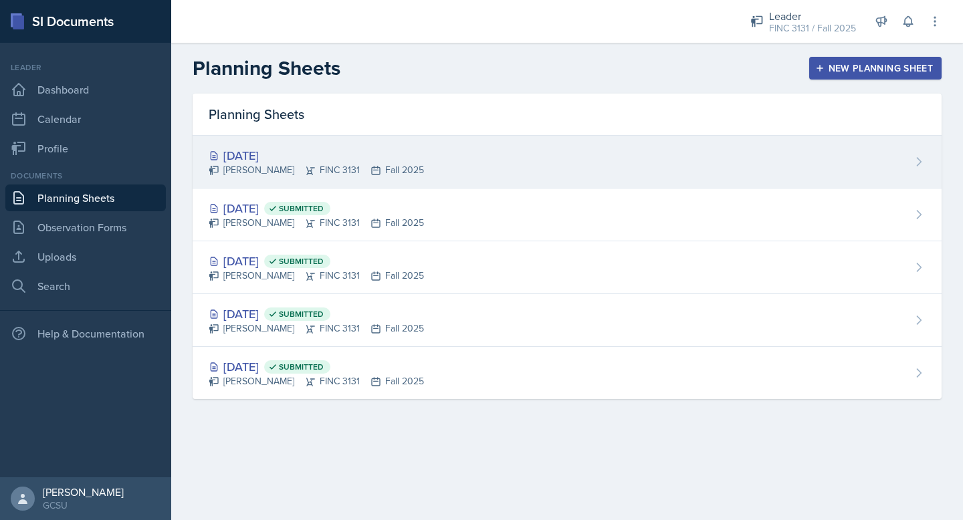
click at [464, 167] on div "[DATE] [PERSON_NAME] FINC 3131 Fall 2025" at bounding box center [567, 162] width 749 height 53
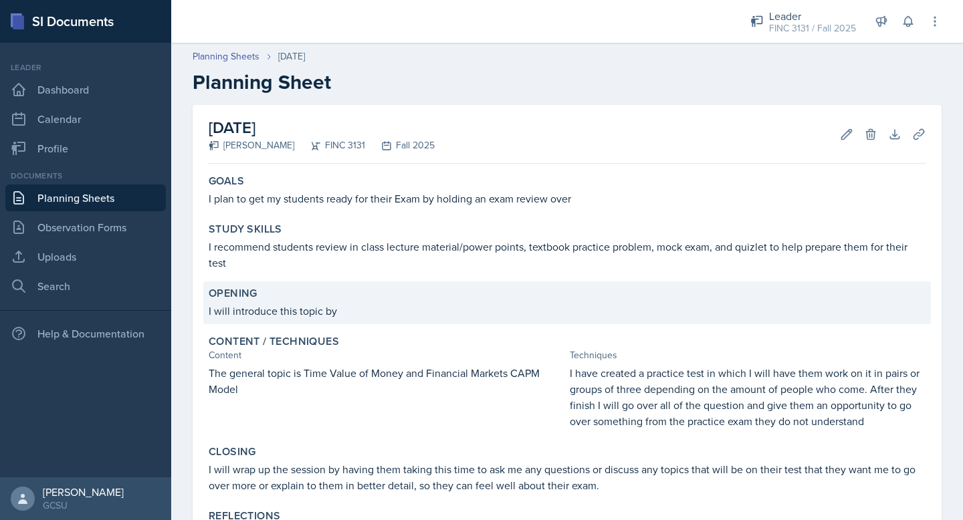
click at [332, 312] on p "I will introduce this topic by" at bounding box center [567, 311] width 717 height 16
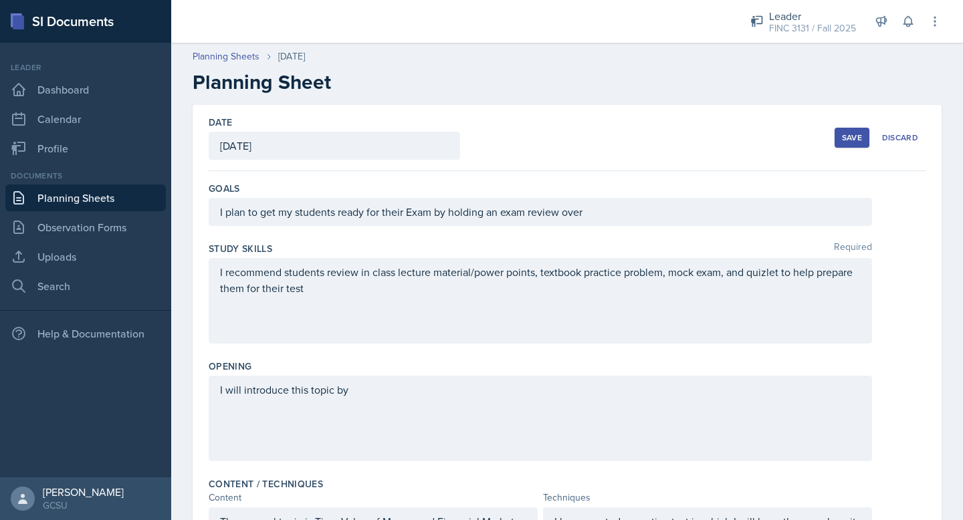
click at [374, 375] on div "Opening I will introduce this topic by" at bounding box center [567, 413] width 717 height 118
click at [373, 387] on div "I will introduce this topic by" at bounding box center [540, 419] width 663 height 86
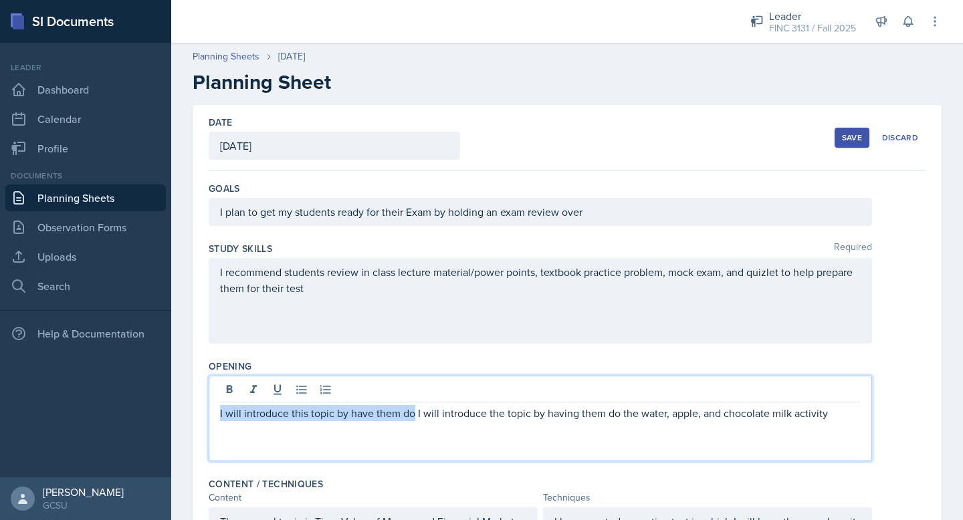
drag, startPoint x: 413, startPoint y: 416, endPoint x: 212, endPoint y: 413, distance: 200.6
click at [212, 413] on div "I will introduce this topic by have them do I will introduce the topic by havin…" at bounding box center [540, 419] width 663 height 86
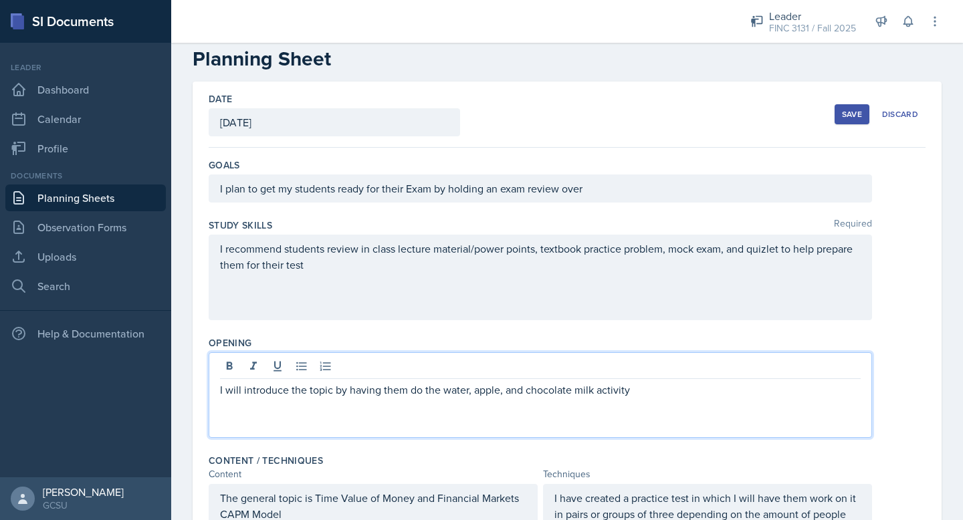
scroll to position [27, 0]
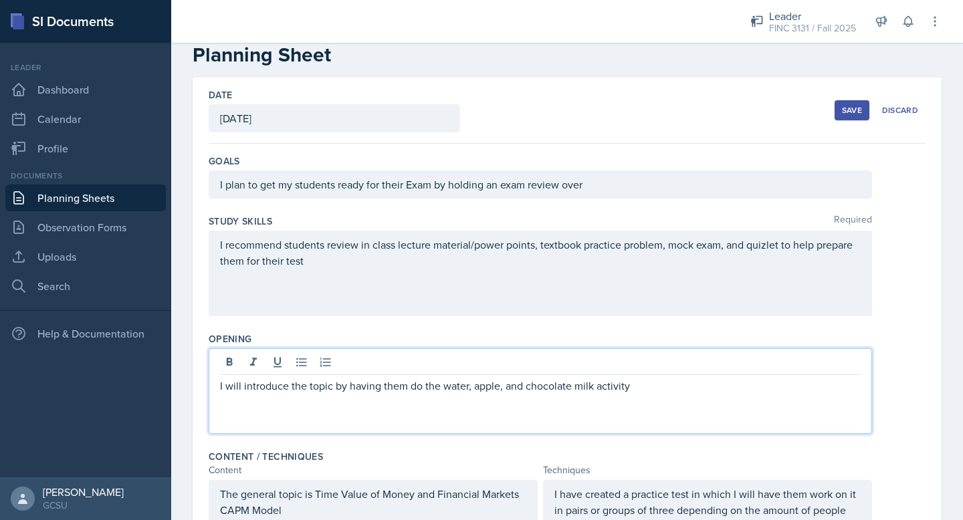
click at [658, 385] on p "I will introduce the topic by having them do the water, apple, and chocolate mi…" at bounding box center [540, 386] width 641 height 16
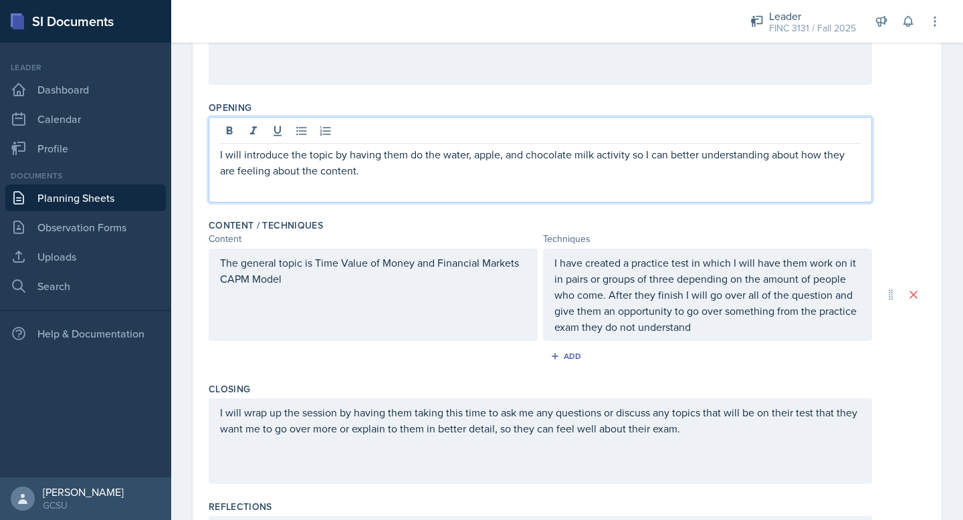
scroll to position [0, 0]
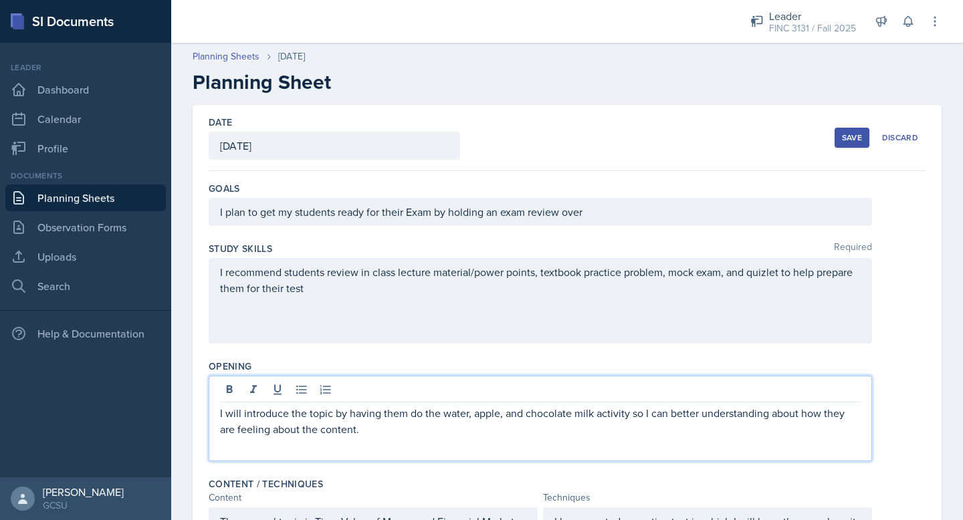
click at [857, 128] on button "Save" at bounding box center [852, 138] width 35 height 20
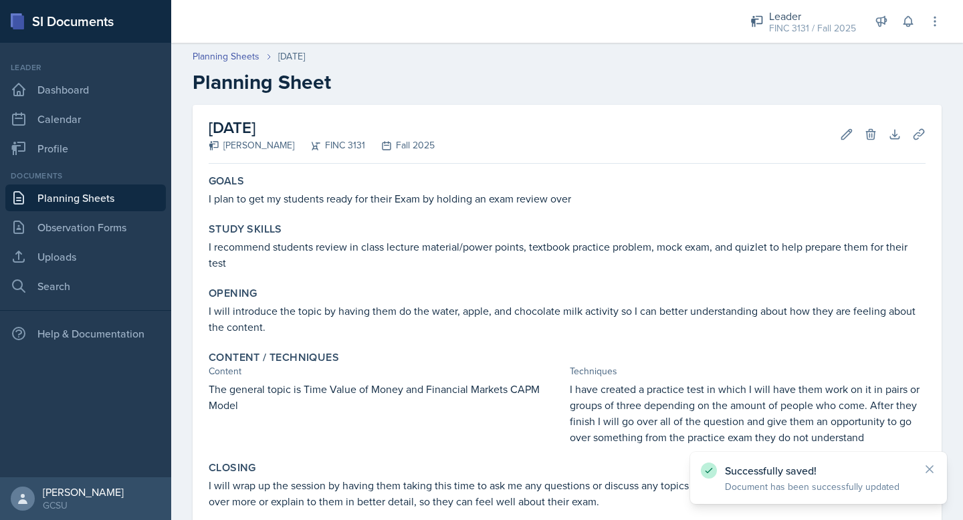
scroll to position [165, 0]
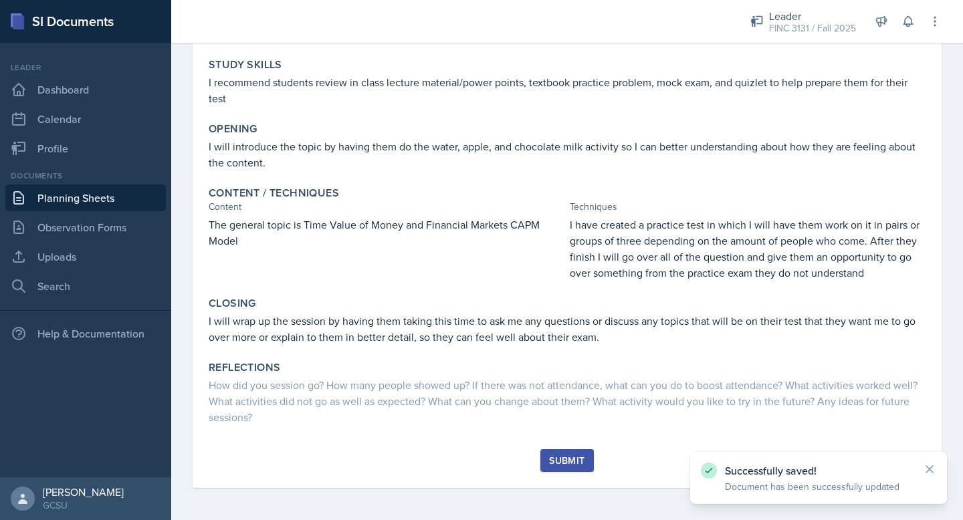
click at [575, 466] on div "Submit" at bounding box center [566, 460] width 35 height 11
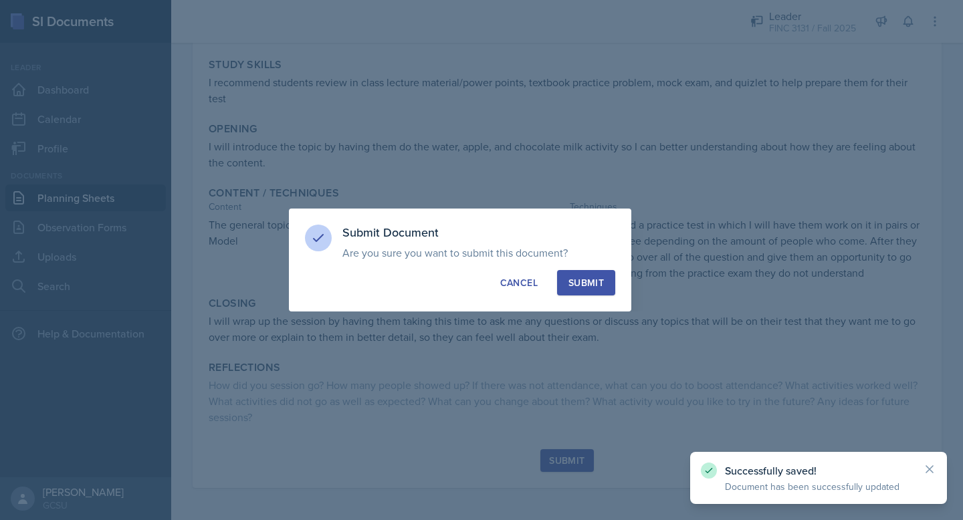
click at [595, 282] on div "Submit" at bounding box center [585, 282] width 35 height 13
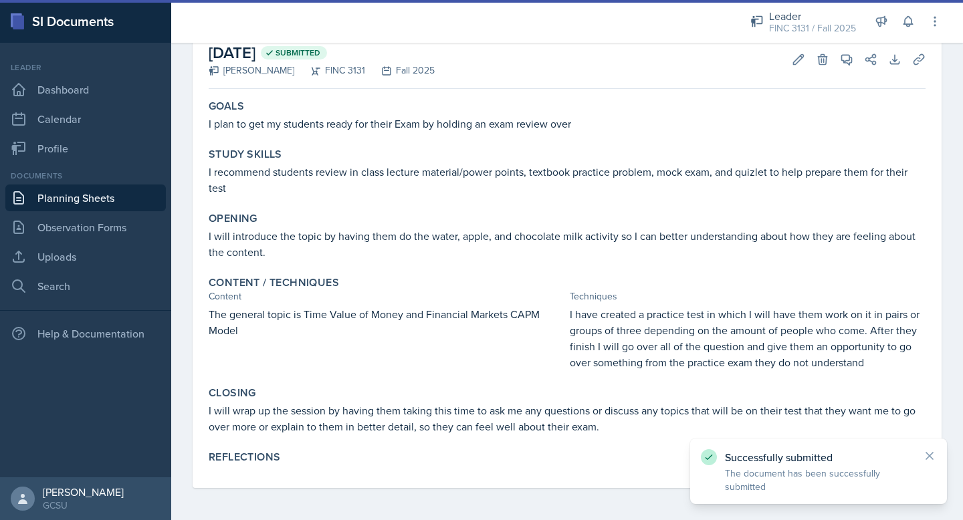
scroll to position [0, 0]
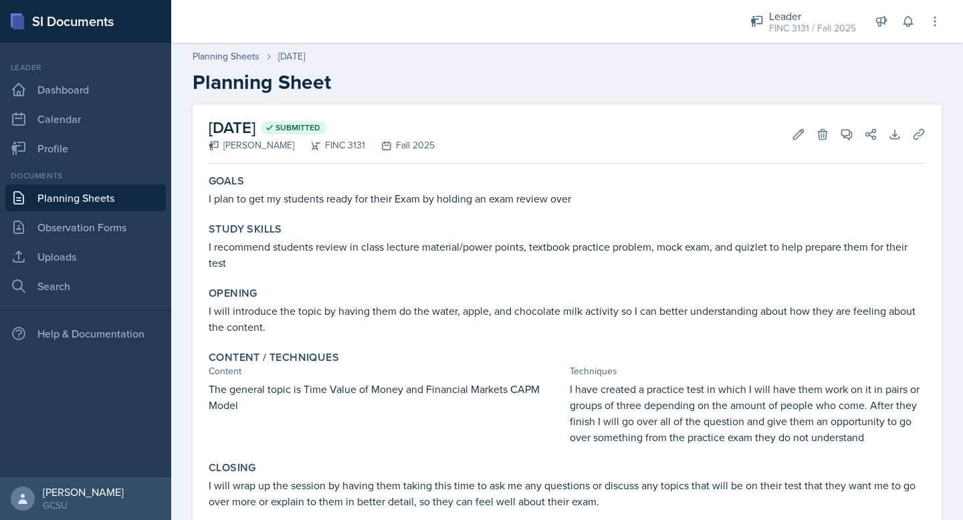
click at [80, 200] on link "Planning Sheets" at bounding box center [85, 198] width 161 height 27
